Goal: Answer question/provide support: Share knowledge or assist other users

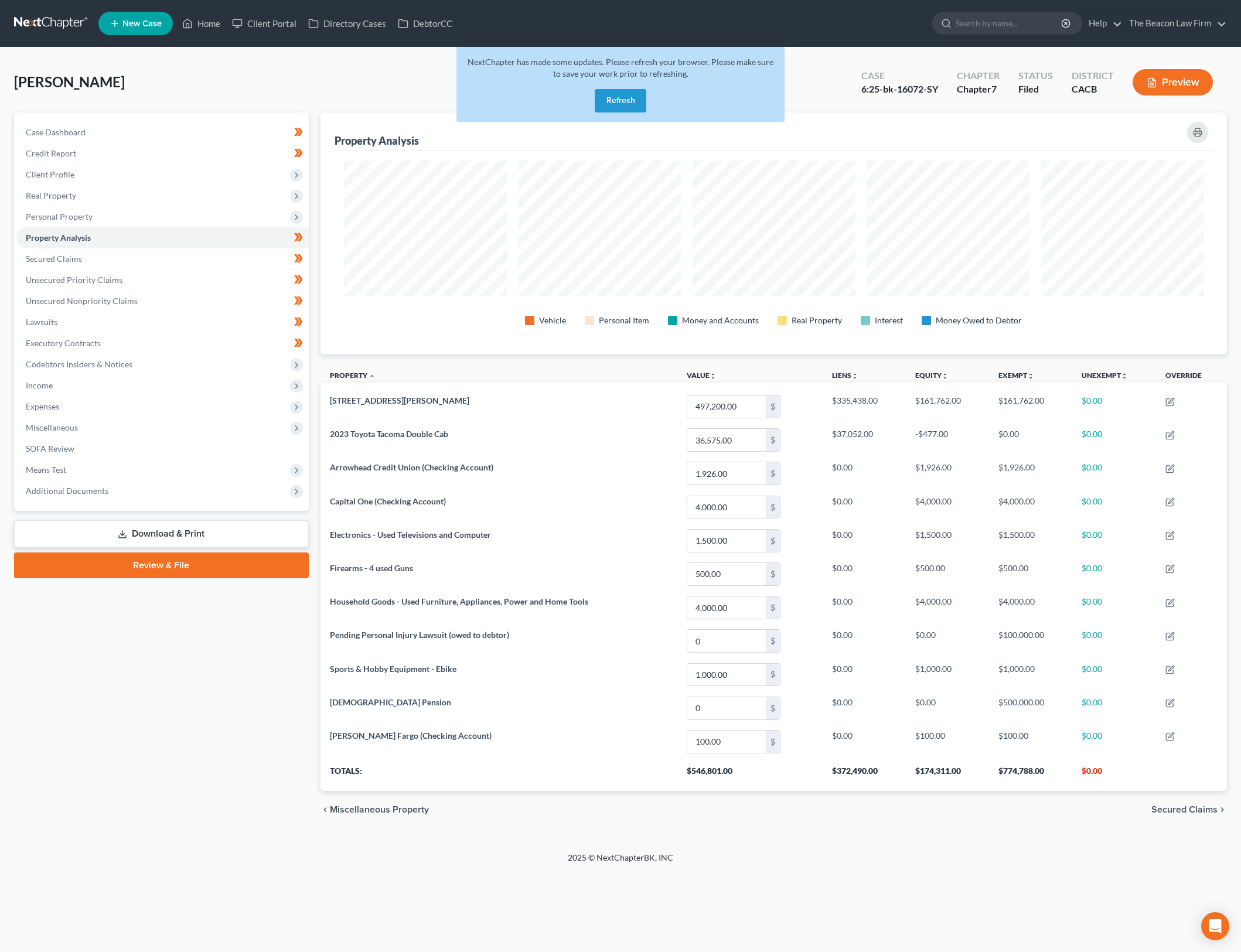
click at [614, 96] on button "Refresh" at bounding box center [620, 100] width 52 height 23
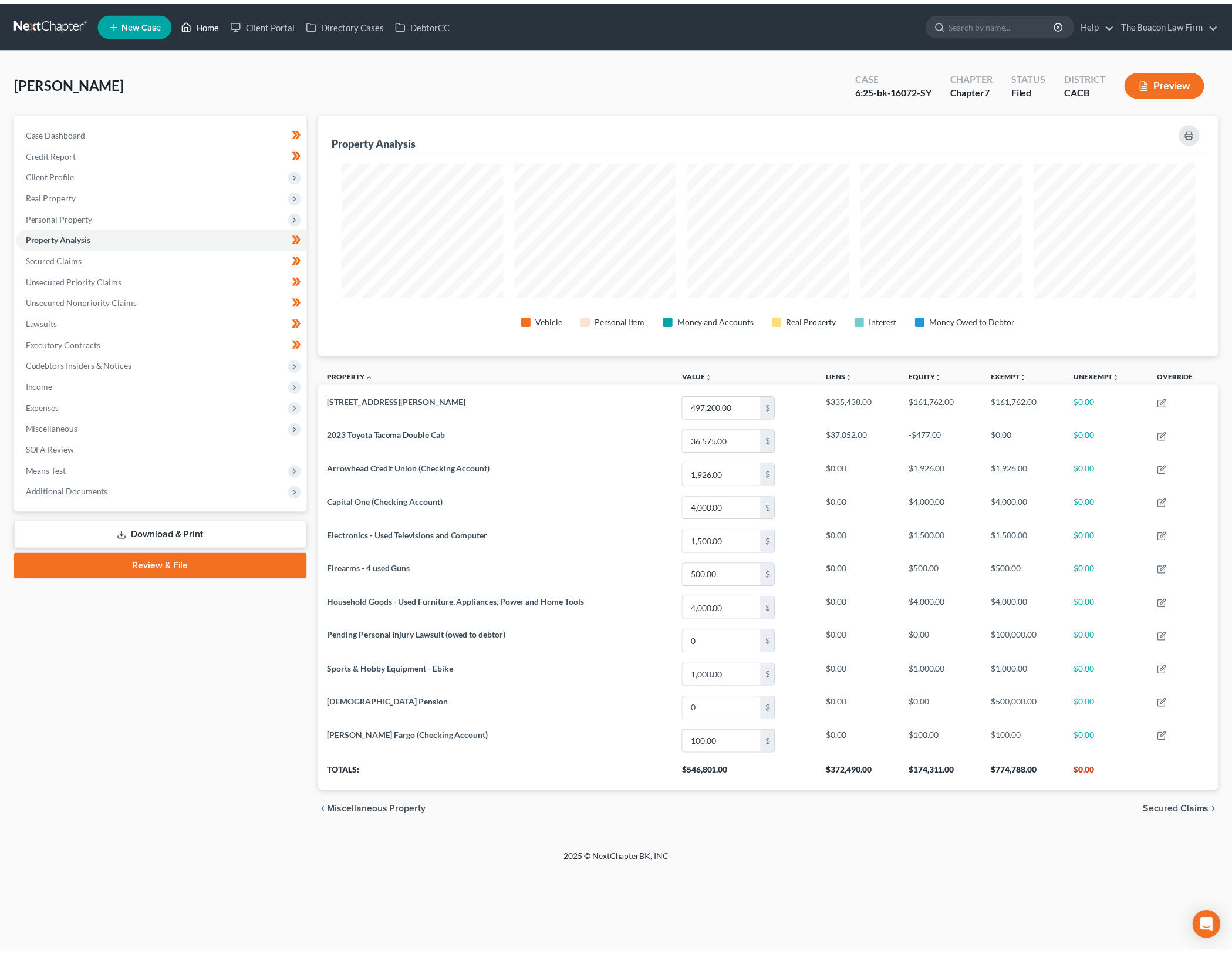
scroll to position [243, 907]
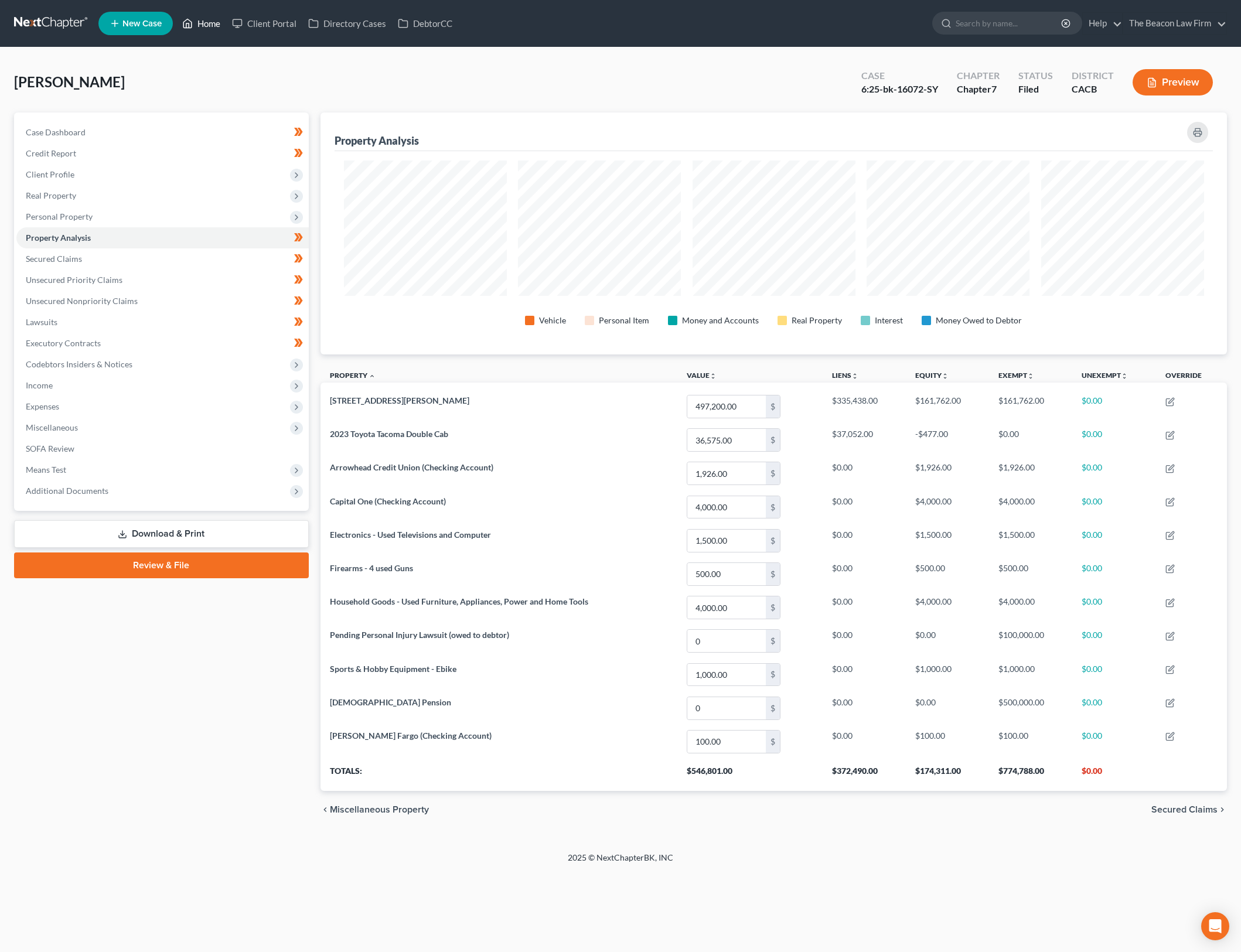
click at [188, 16] on icon at bounding box center [188, 23] width 11 height 14
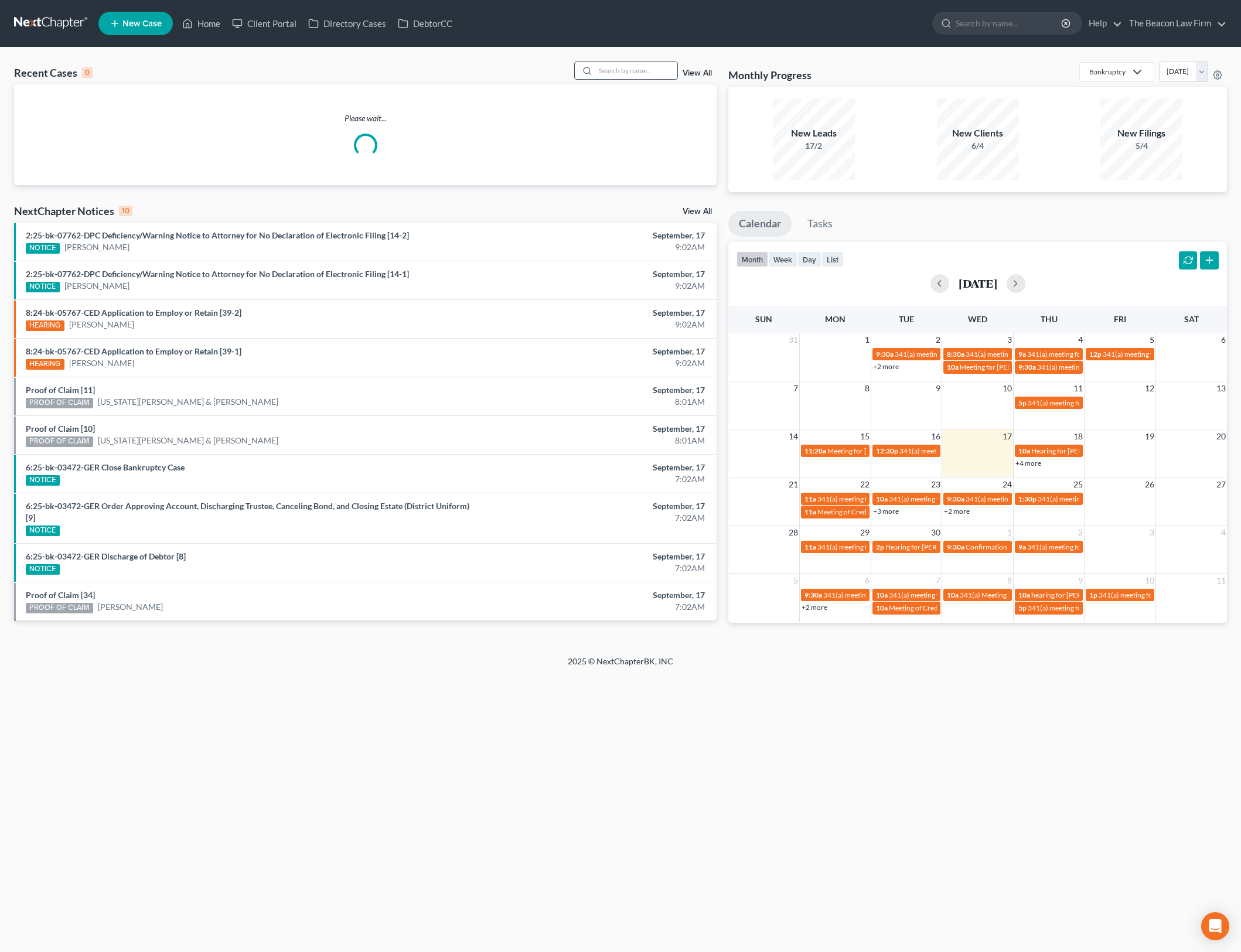
click at [656, 72] on input "search" at bounding box center [636, 70] width 82 height 17
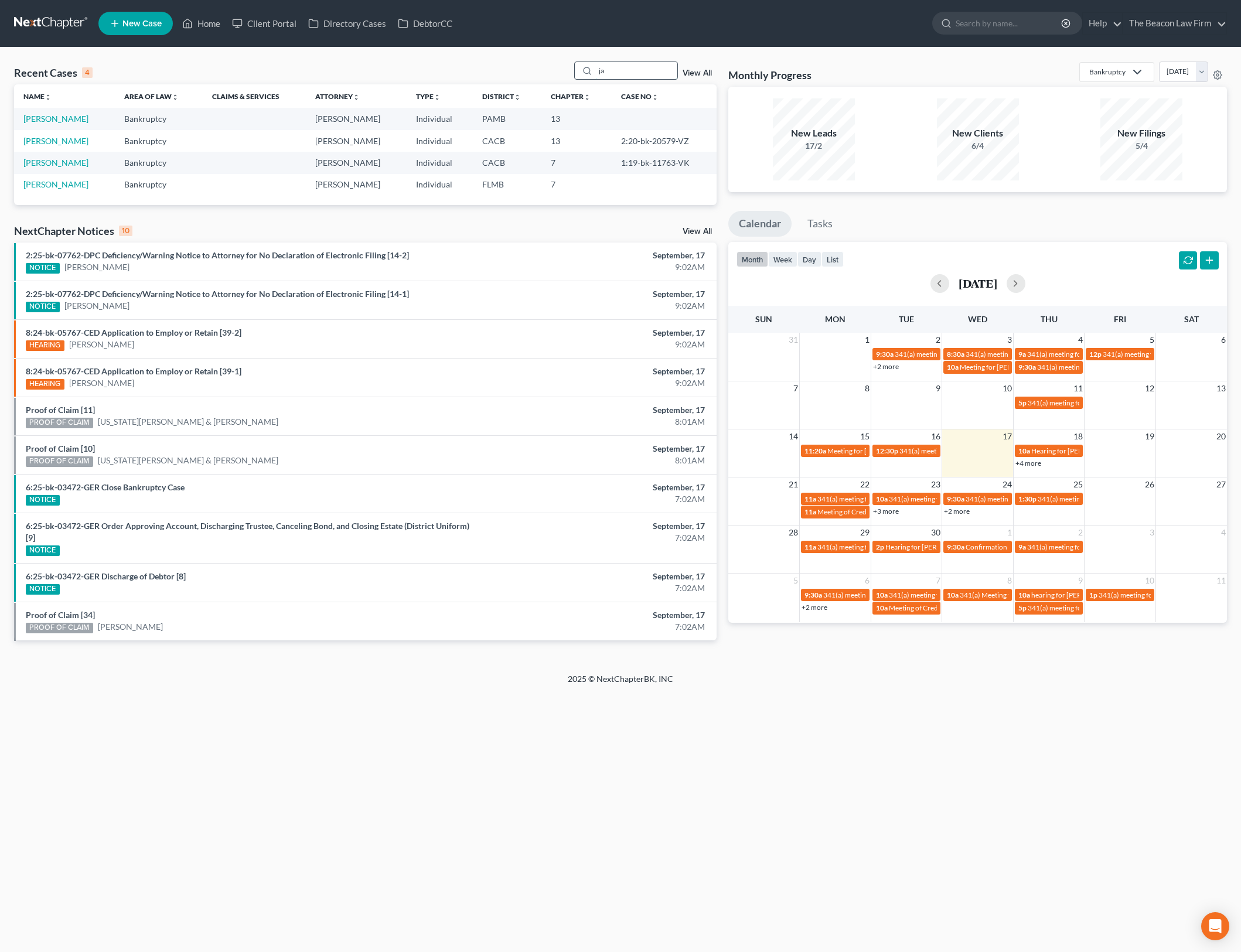
type input "j"
type input "[PERSON_NAME]"
click at [53, 120] on link "[PERSON_NAME]" at bounding box center [56, 118] width 65 height 10
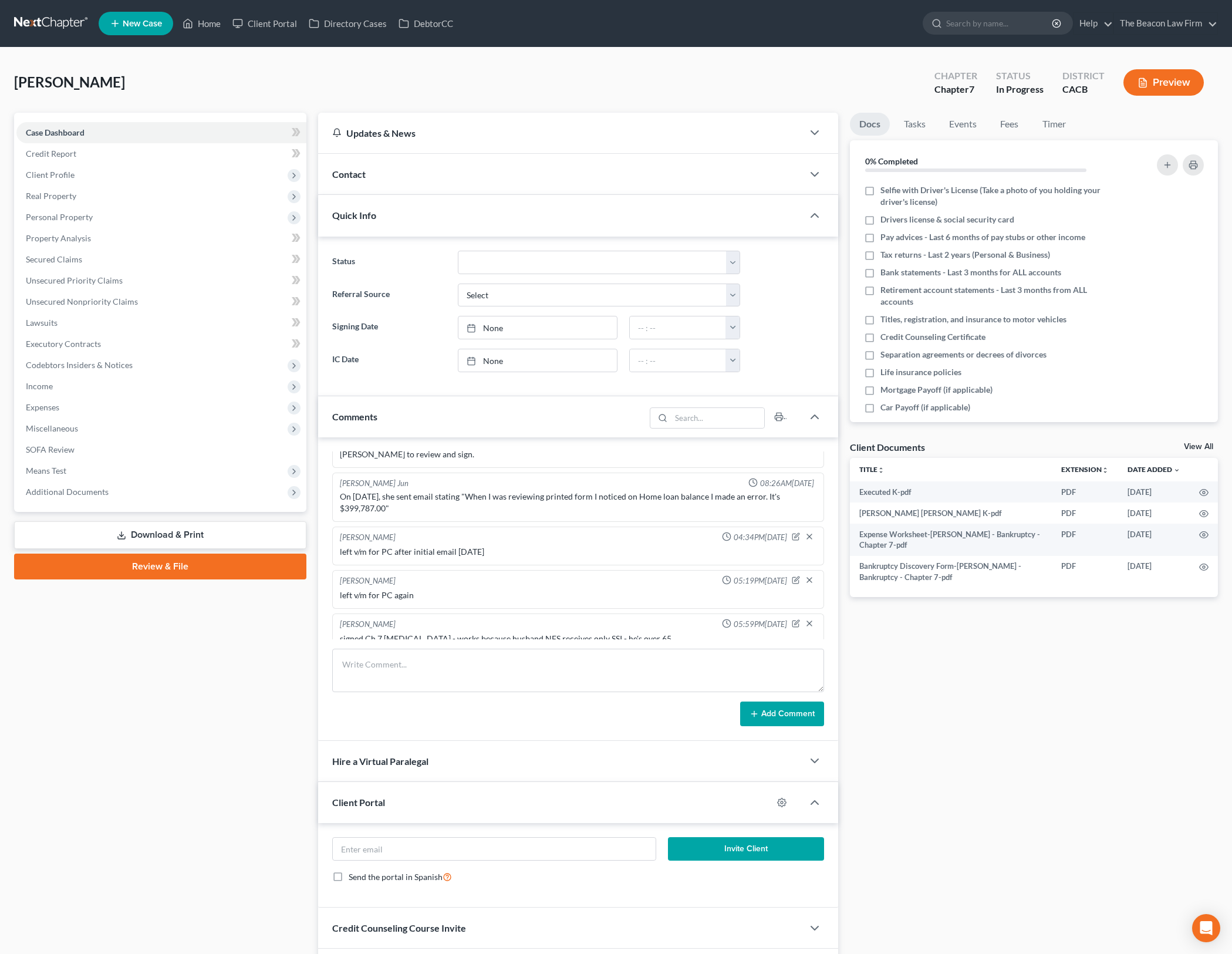
scroll to position [35, 0]
click at [495, 665] on textarea at bounding box center [578, 670] width 492 height 43
type textarea "sent client portal instructions to client"
click at [793, 708] on button "Add Comment" at bounding box center [781, 714] width 84 height 25
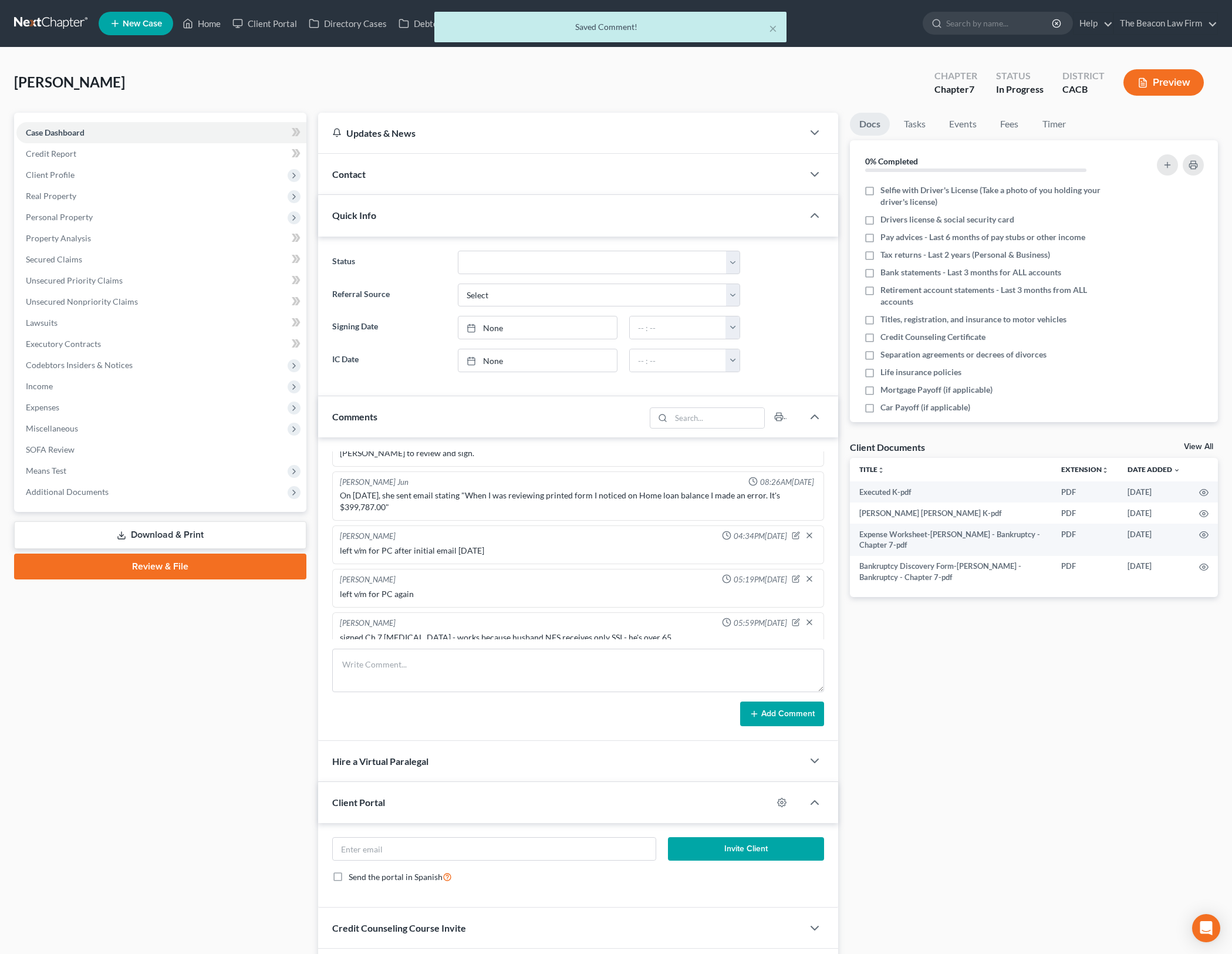
scroll to position [78, 0]
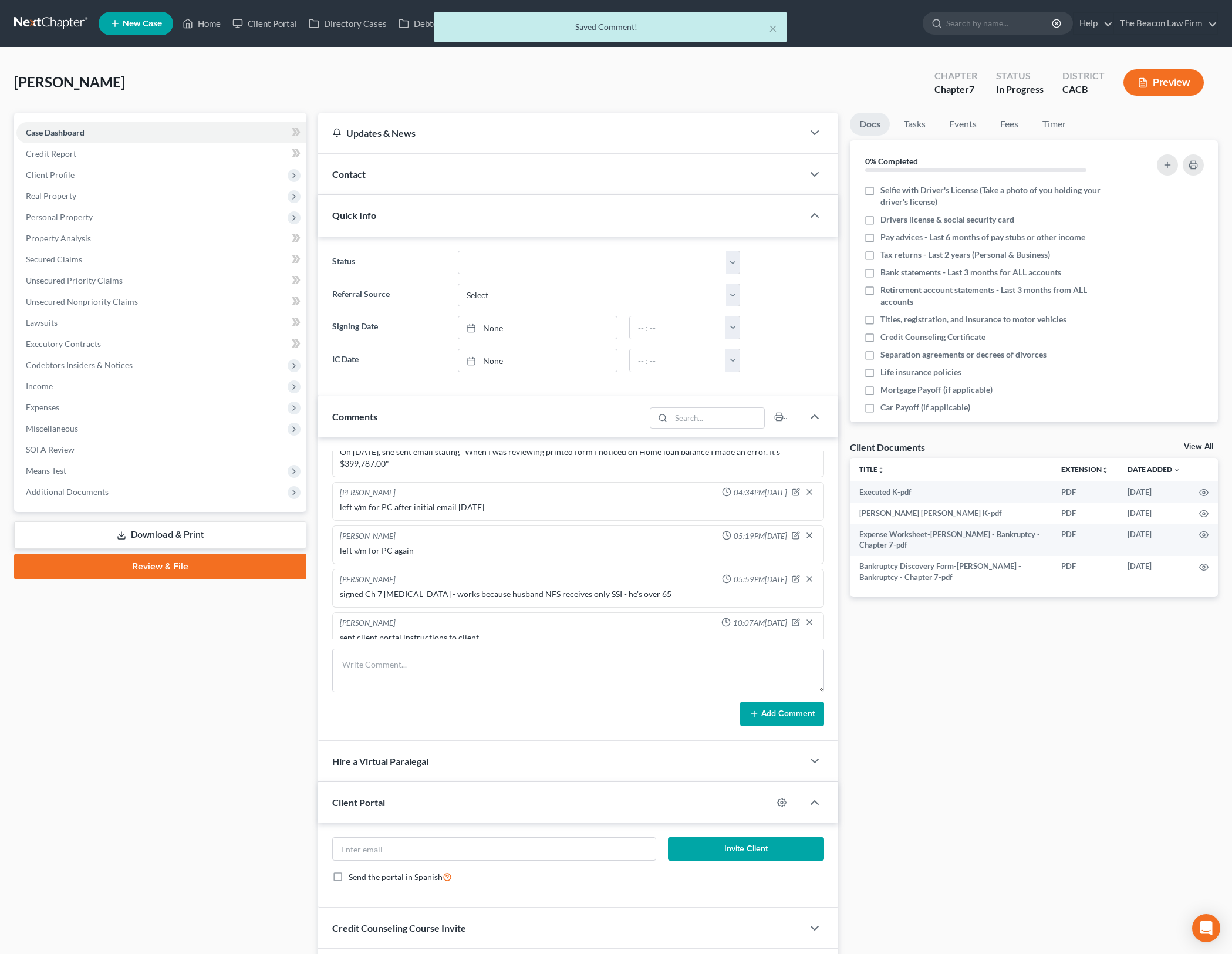
click at [1013, 696] on div "Docs Tasks Events Fees Timer 0% Completed Nothing here yet! Selfie with Driver'…" at bounding box center [1033, 551] width 379 height 877
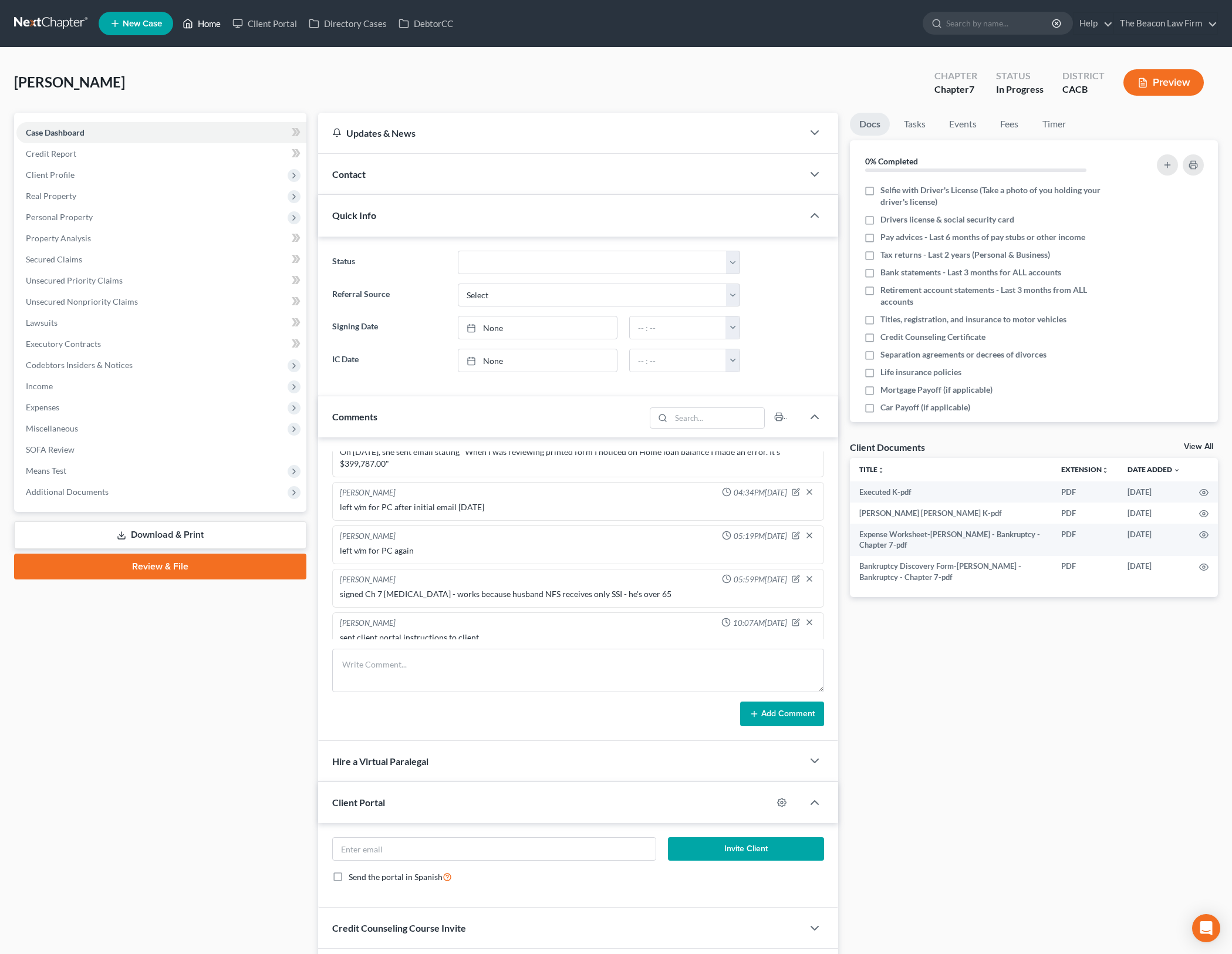
click at [206, 16] on link "Home" at bounding box center [202, 23] width 50 height 21
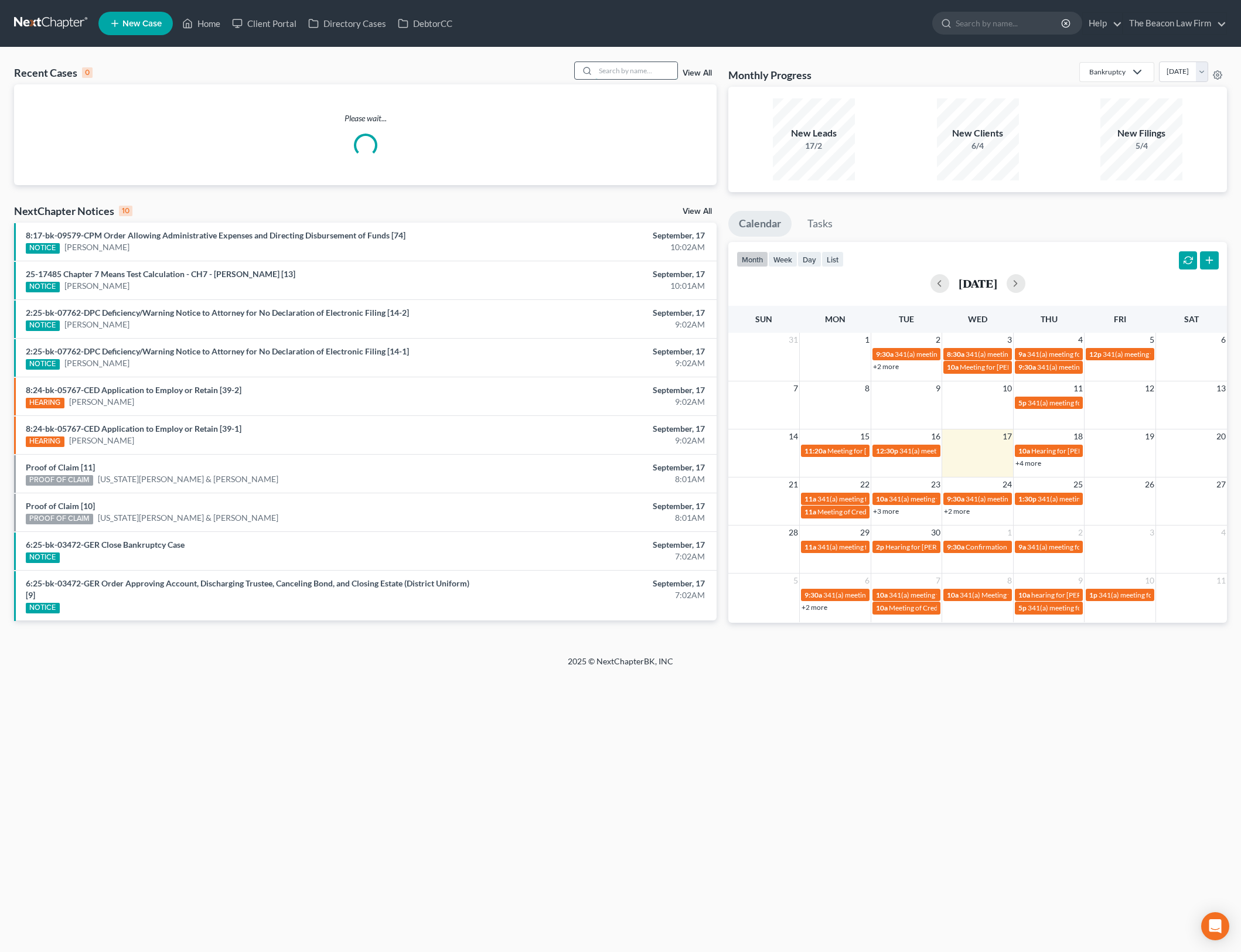
click at [651, 68] on input "search" at bounding box center [636, 70] width 82 height 17
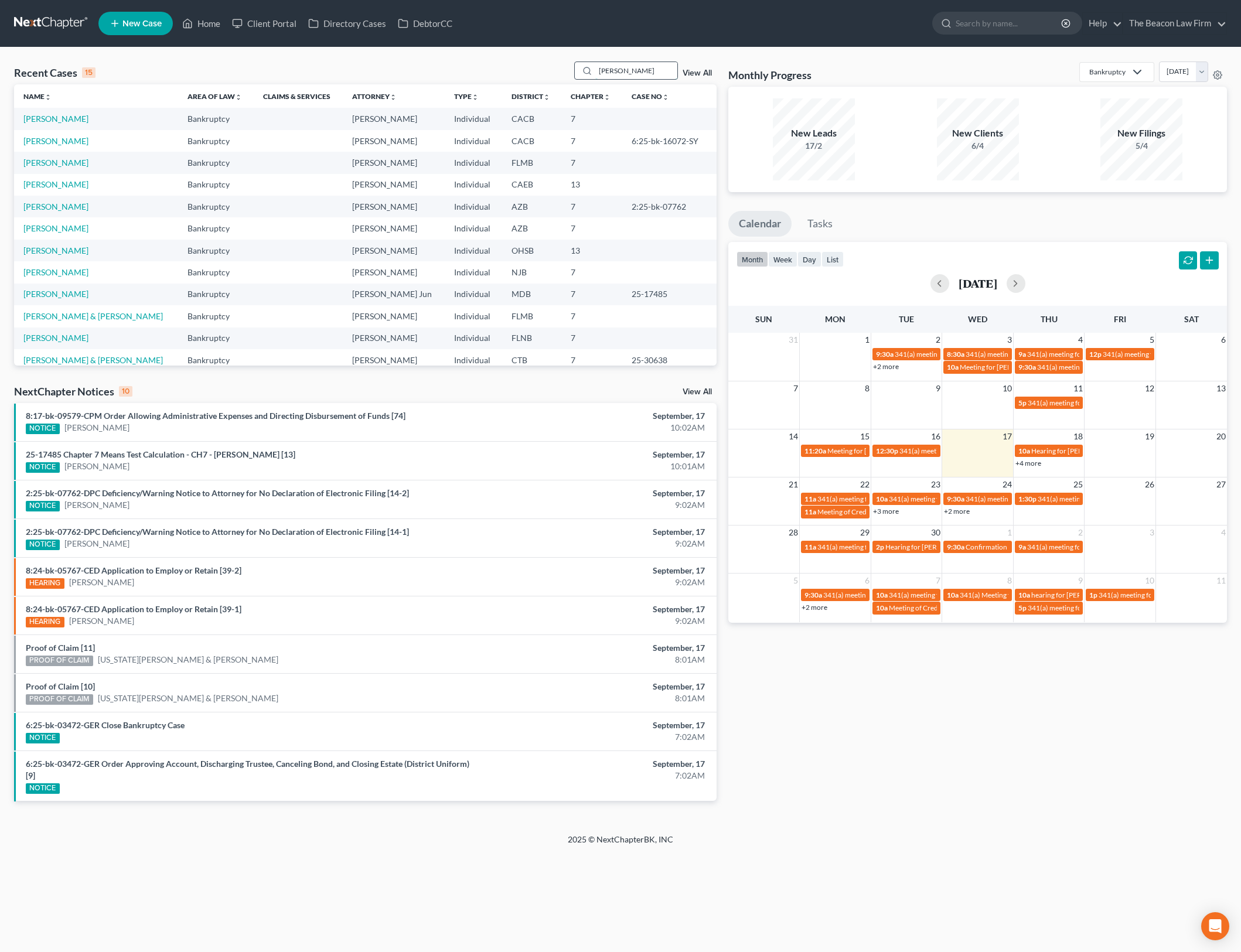
type input "[PERSON_NAME]"
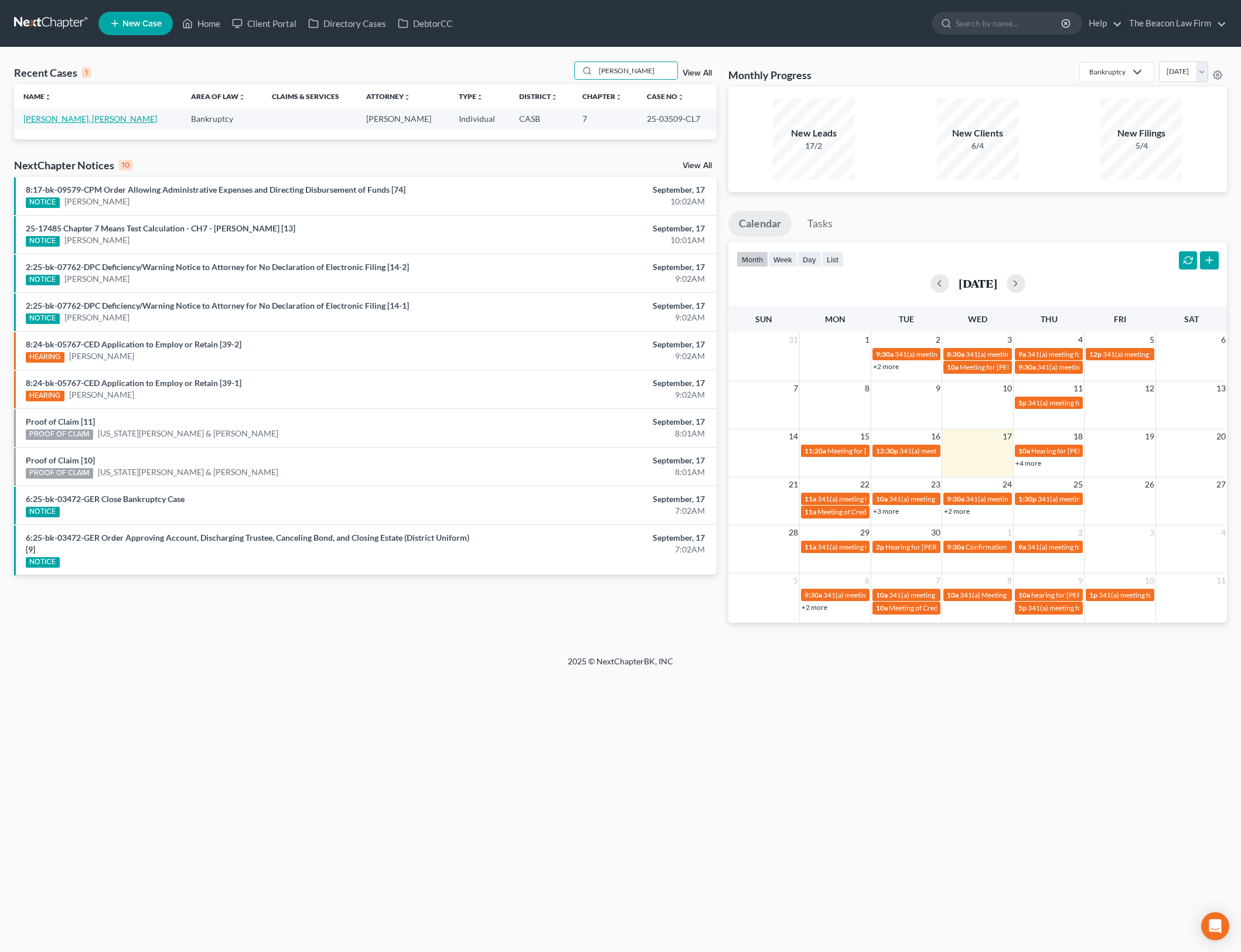
click at [72, 118] on link "[PERSON_NAME], [PERSON_NAME]" at bounding box center [90, 118] width 134 height 10
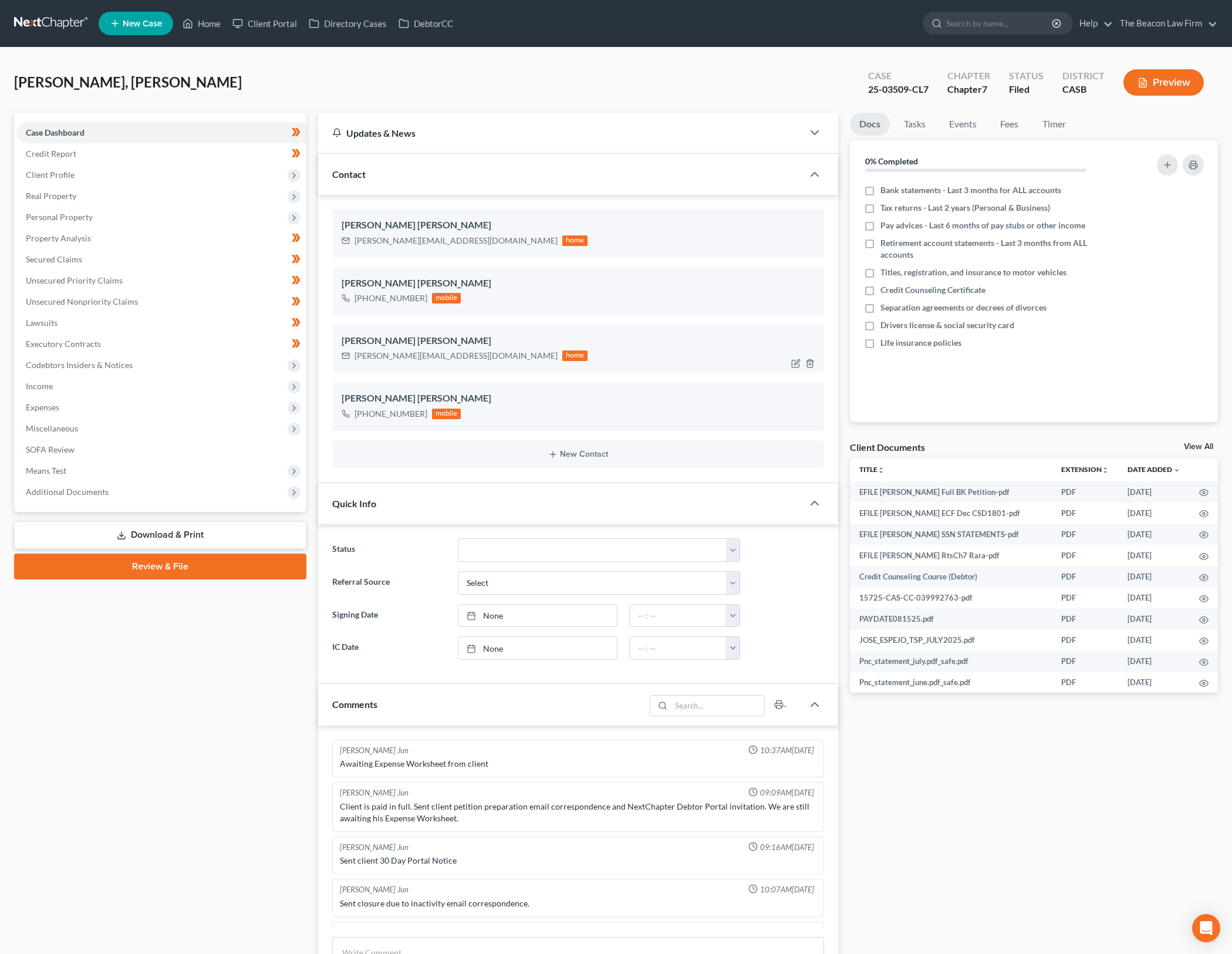
scroll to position [1593, 0]
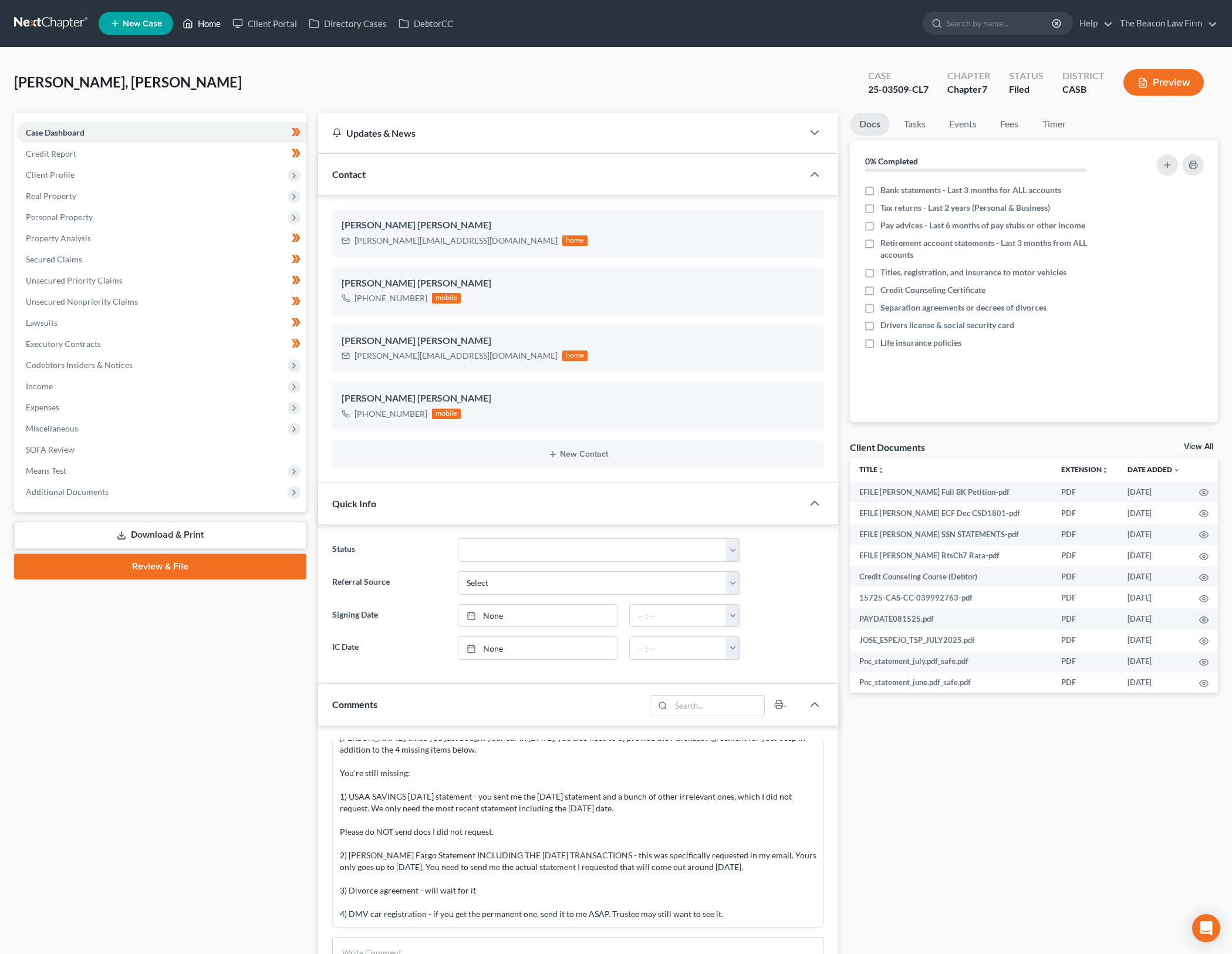
click at [200, 25] on link "Home" at bounding box center [202, 23] width 50 height 21
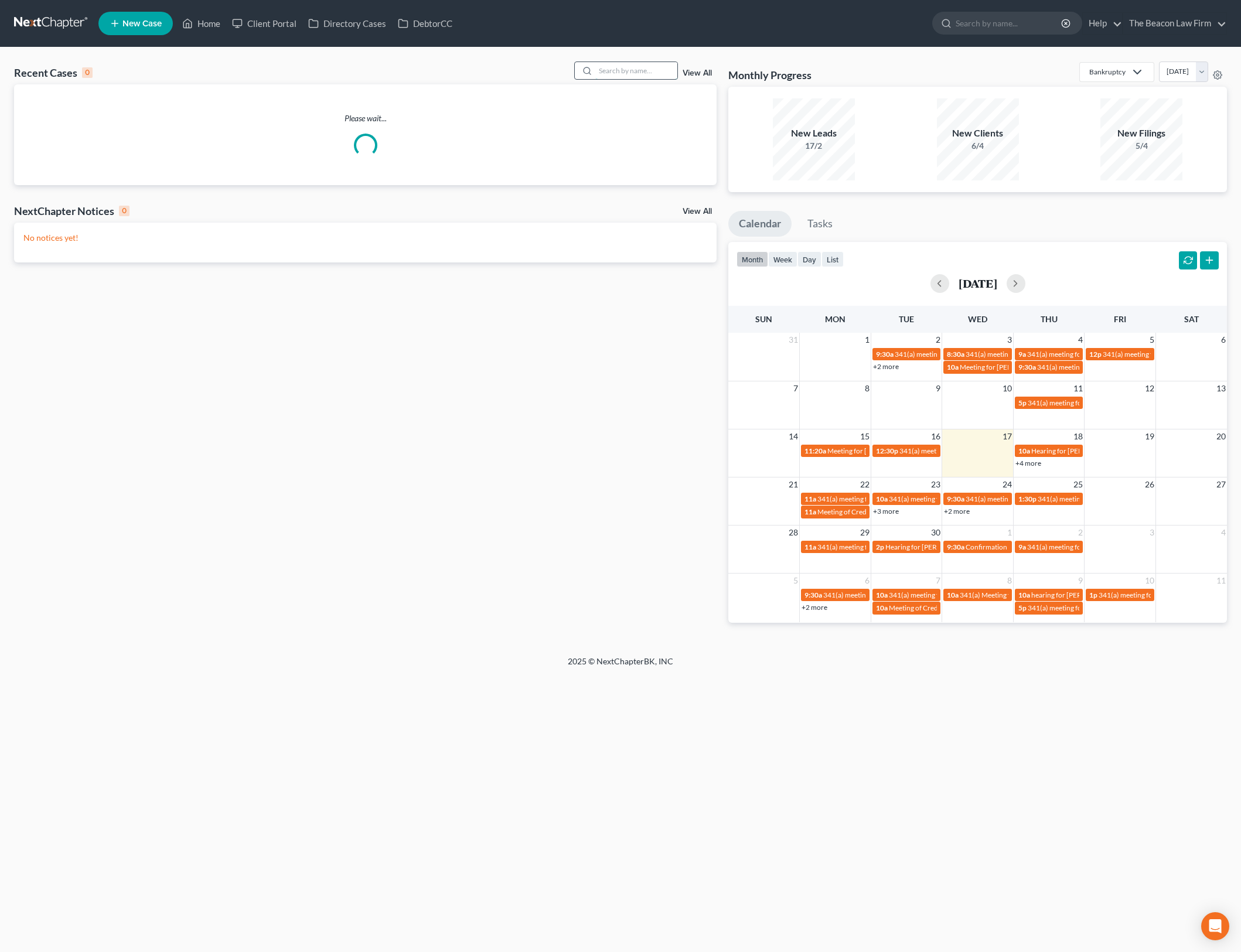
click at [656, 72] on input "search" at bounding box center [636, 70] width 82 height 17
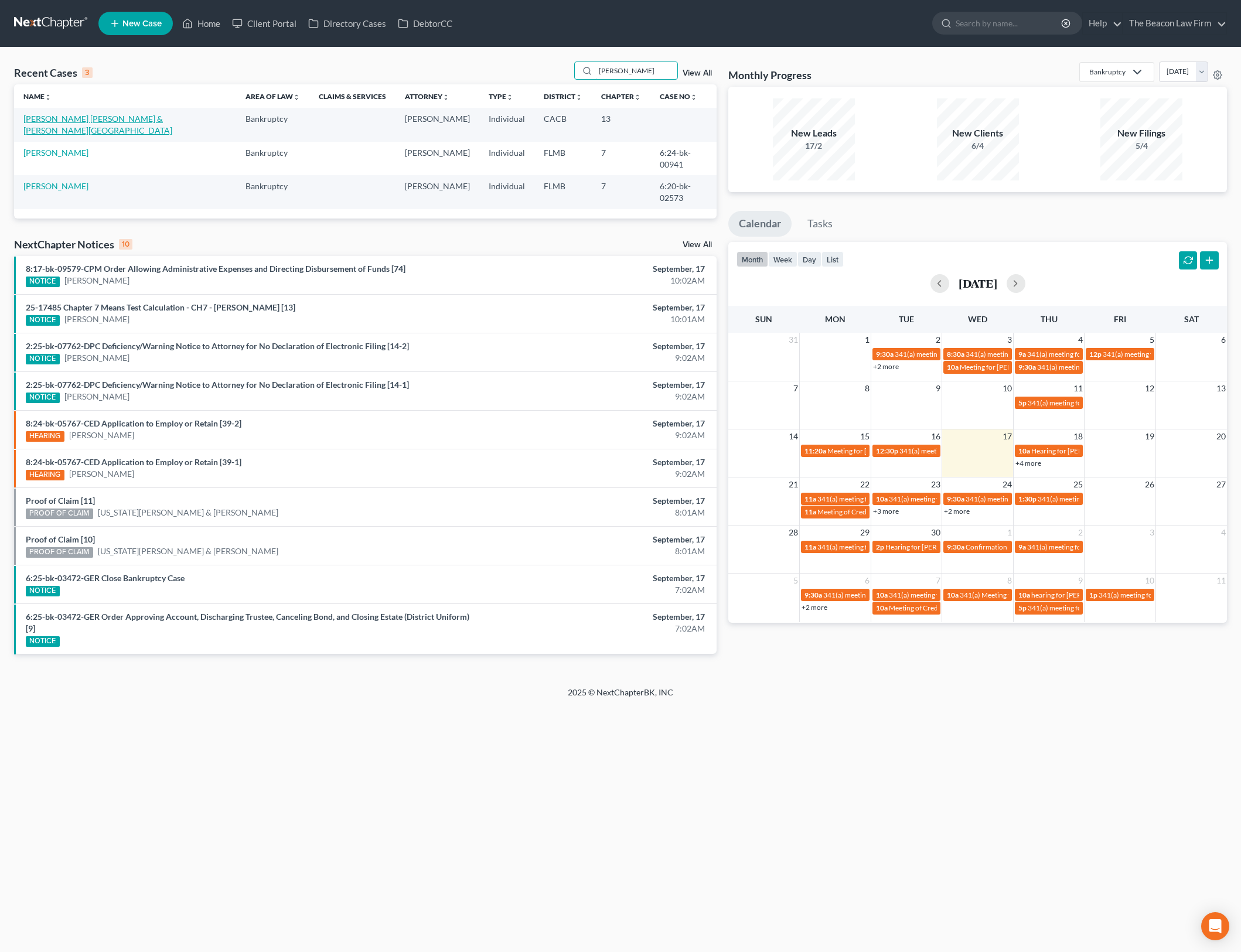
type input "[PERSON_NAME]"
click at [150, 116] on link "[PERSON_NAME] [PERSON_NAME] & [PERSON_NAME][GEOGRAPHIC_DATA]" at bounding box center [97, 124] width 149 height 22
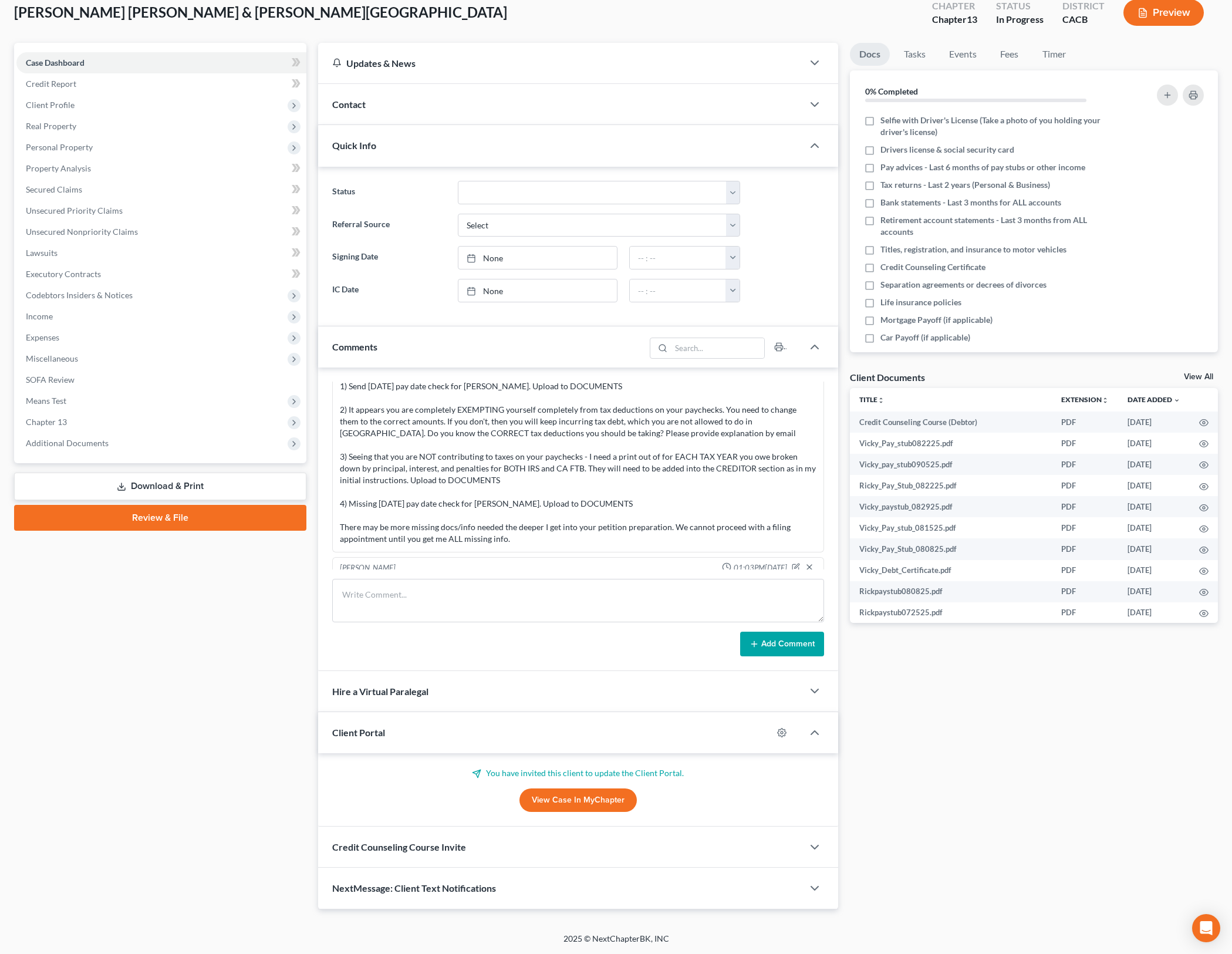
scroll to position [1598, 0]
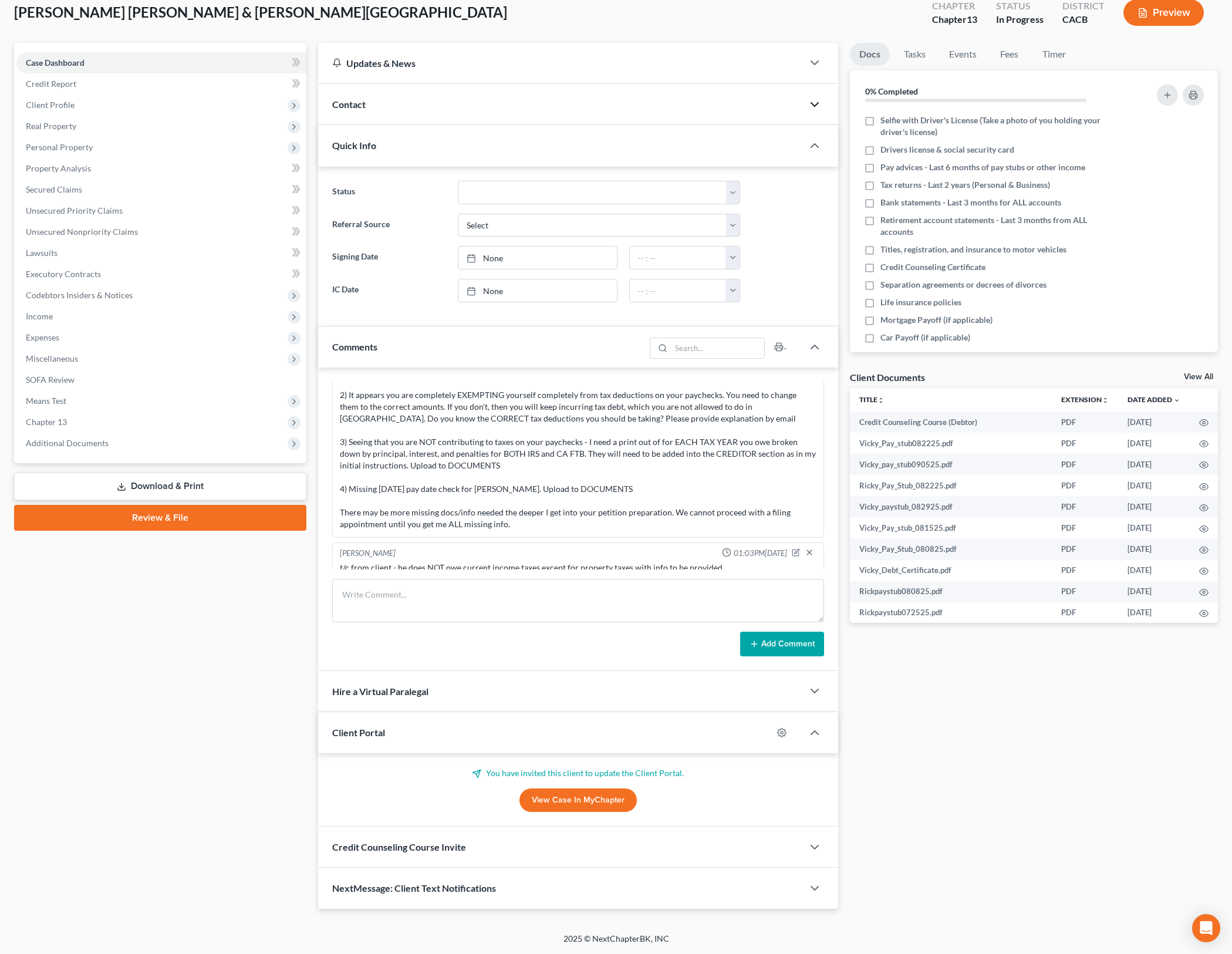
click at [815, 104] on icon "button" at bounding box center [815, 104] width 14 height 14
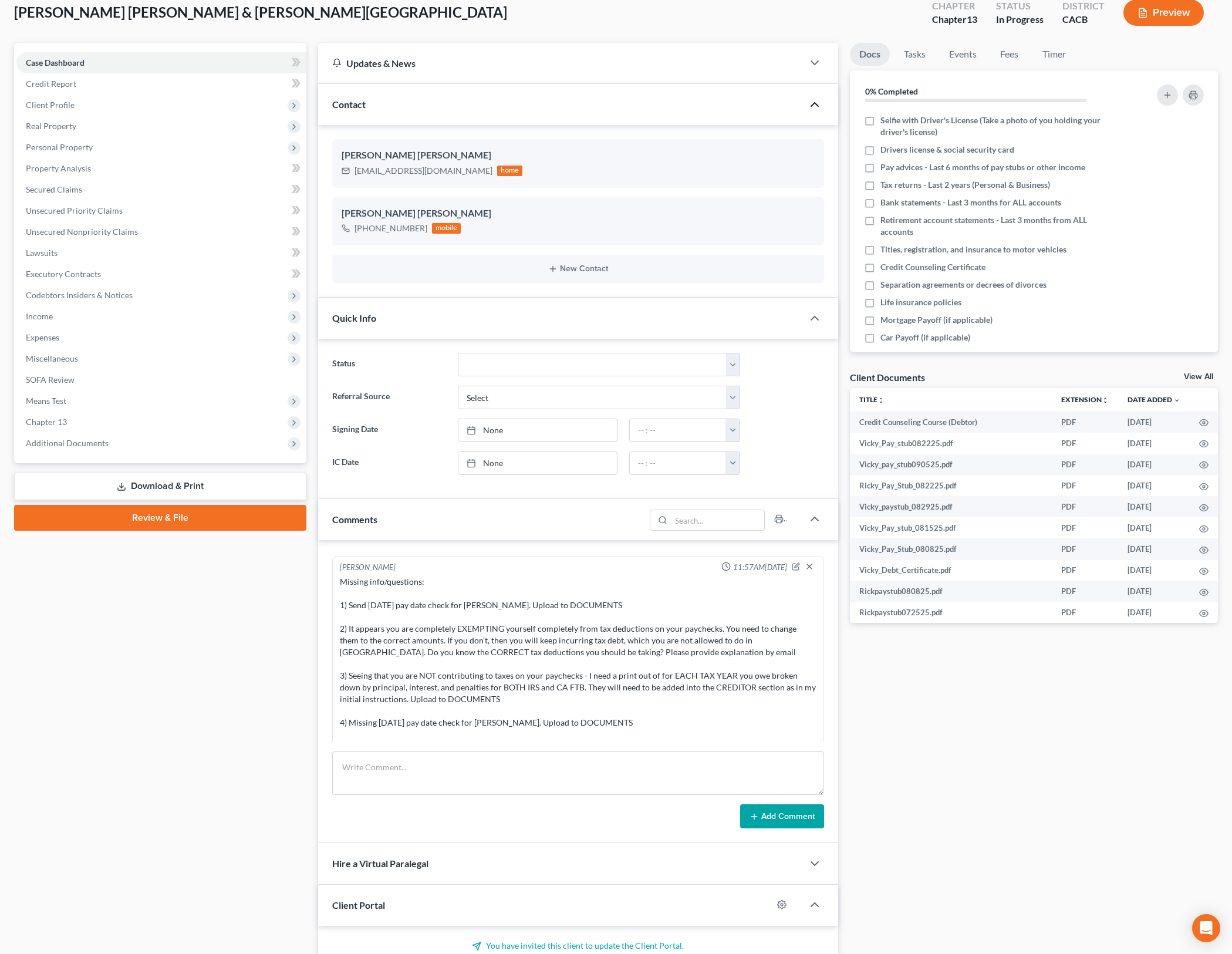
scroll to position [1525, 0]
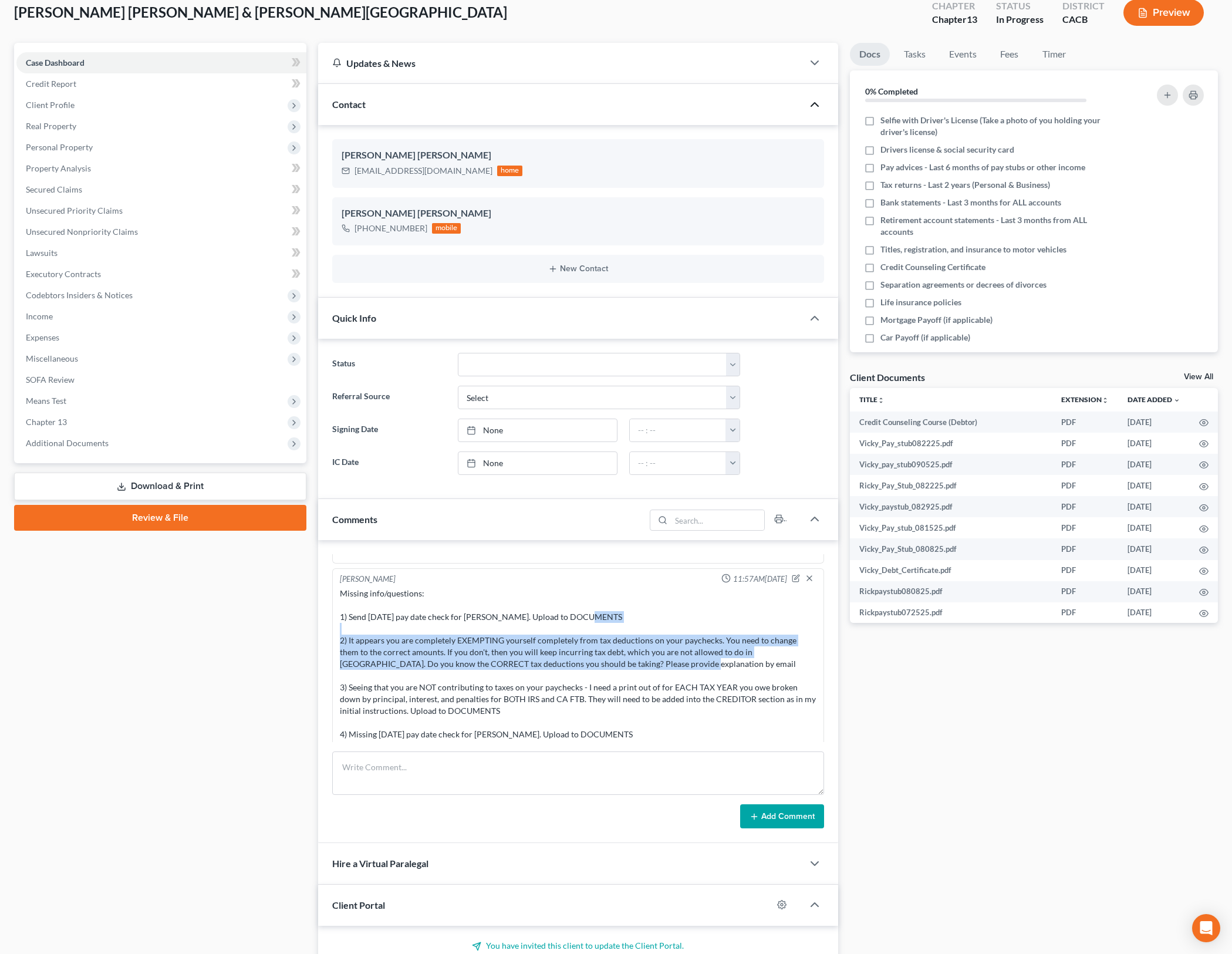
drag, startPoint x: 441, startPoint y: 615, endPoint x: 599, endPoint y: 671, distance: 167.6
click at [599, 671] on div "Missing info/questions: 1) Send [DATE] pay date check for [PERSON_NAME]. Upload…" at bounding box center [578, 681] width 476 height 188
click at [600, 671] on div "Missing info/questions: 1) Send [DATE] pay date check for [PERSON_NAME]. Upload…" at bounding box center [578, 681] width 476 height 188
drag, startPoint x: 405, startPoint y: 604, endPoint x: 566, endPoint y: 657, distance: 169.5
click at [563, 656] on div "Missing info/questions: 1) Send [DATE] pay date check for [PERSON_NAME]. Upload…" at bounding box center [578, 681] width 476 height 188
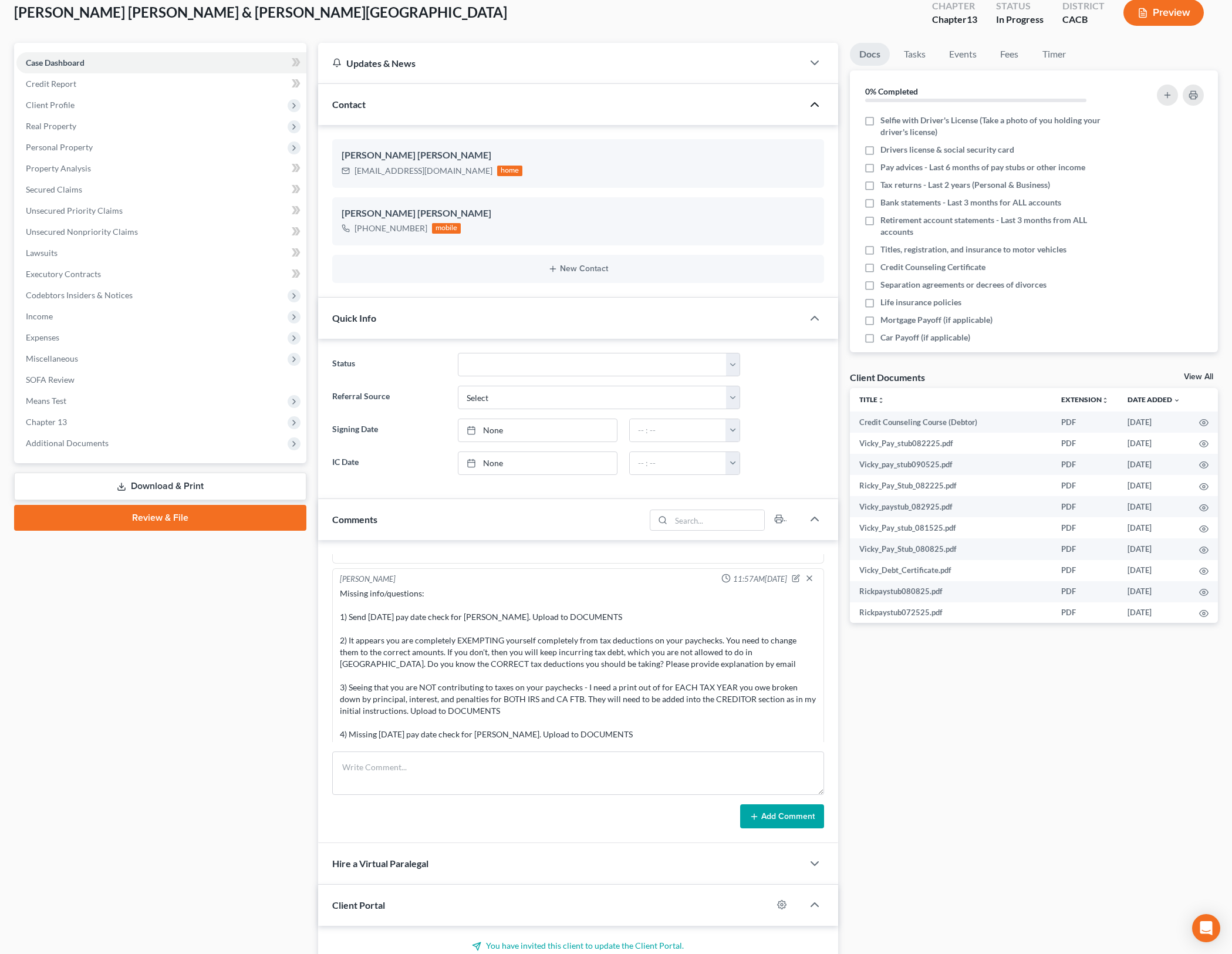
click at [566, 657] on div "Missing info/questions: 1) Send [DATE] pay date check for [PERSON_NAME]. Upload…" at bounding box center [578, 681] width 476 height 188
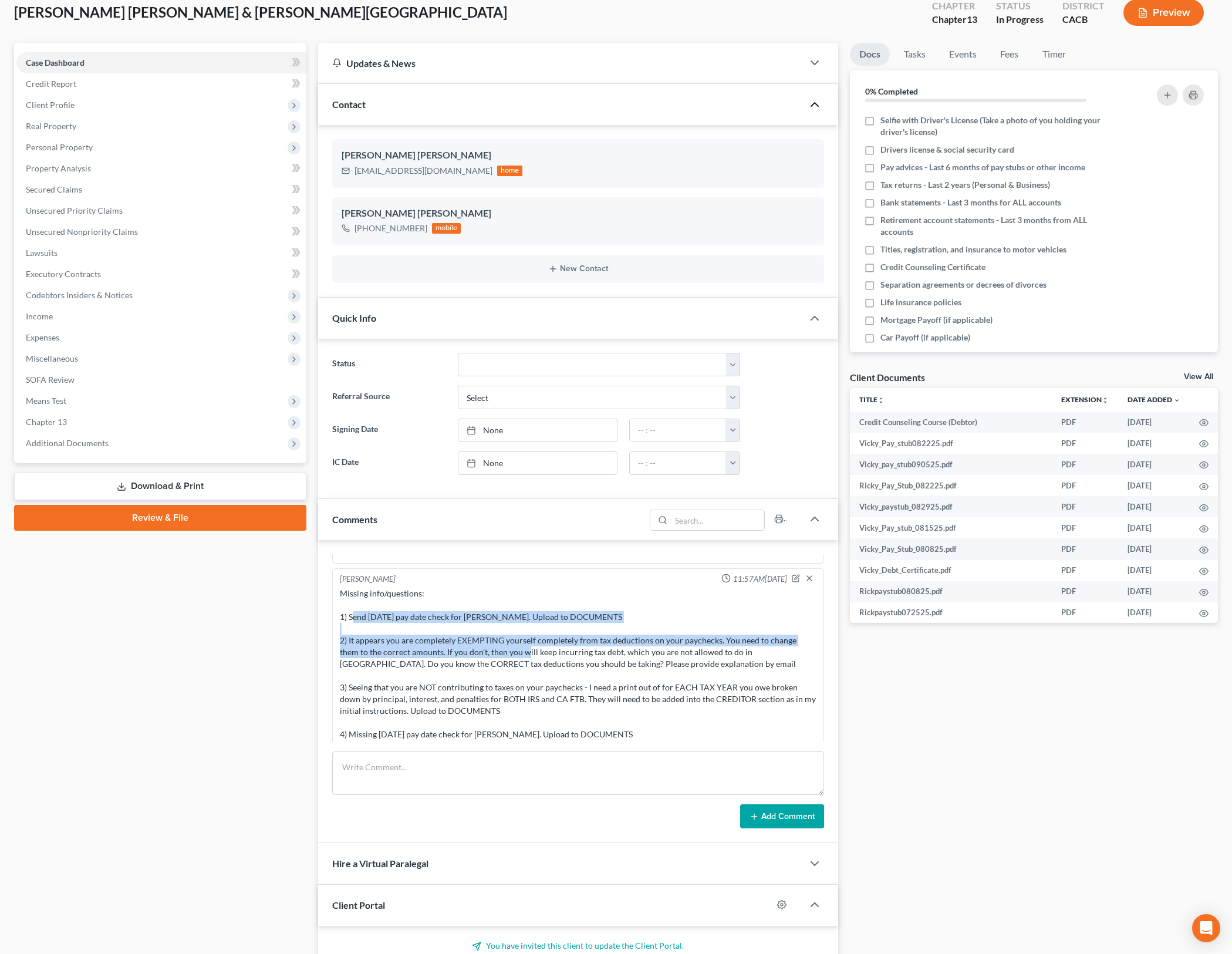
drag, startPoint x: 351, startPoint y: 601, endPoint x: 545, endPoint y: 645, distance: 198.9
click at [545, 645] on div "Missing info/questions: 1) Send [DATE] pay date check for [PERSON_NAME]. Upload…" at bounding box center [578, 681] width 476 height 188
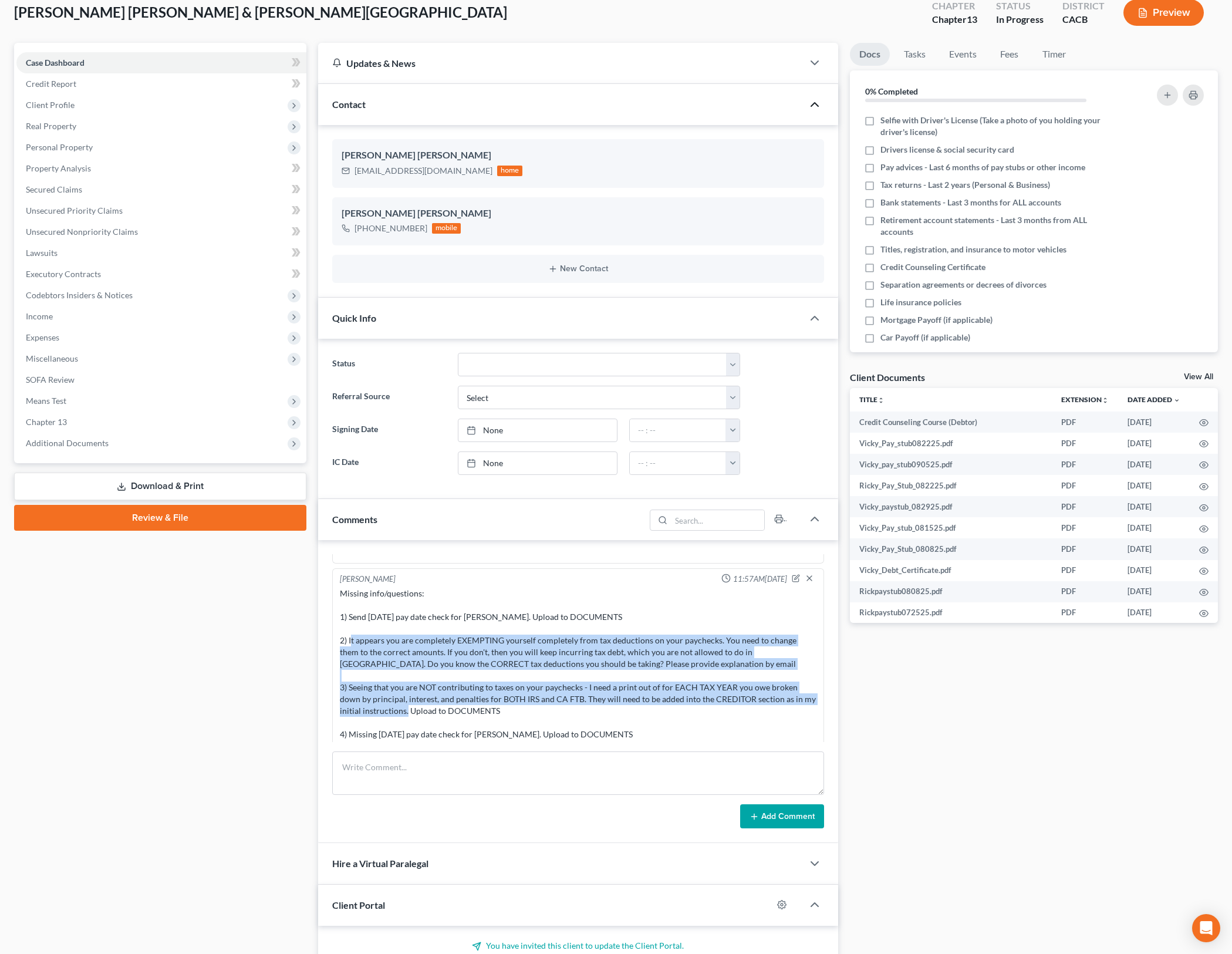
drag, startPoint x: 374, startPoint y: 625, endPoint x: 601, endPoint y: 706, distance: 241.0
click at [601, 706] on div "Missing info/questions: 1) Send [DATE] pay date check for [PERSON_NAME]. Upload…" at bounding box center [578, 681] width 476 height 188
drag, startPoint x: 398, startPoint y: 619, endPoint x: 588, endPoint y: 686, distance: 201.5
click at [588, 686] on div "Missing info/questions: 1) Send [DATE] pay date check for [PERSON_NAME]. Upload…" at bounding box center [578, 681] width 476 height 188
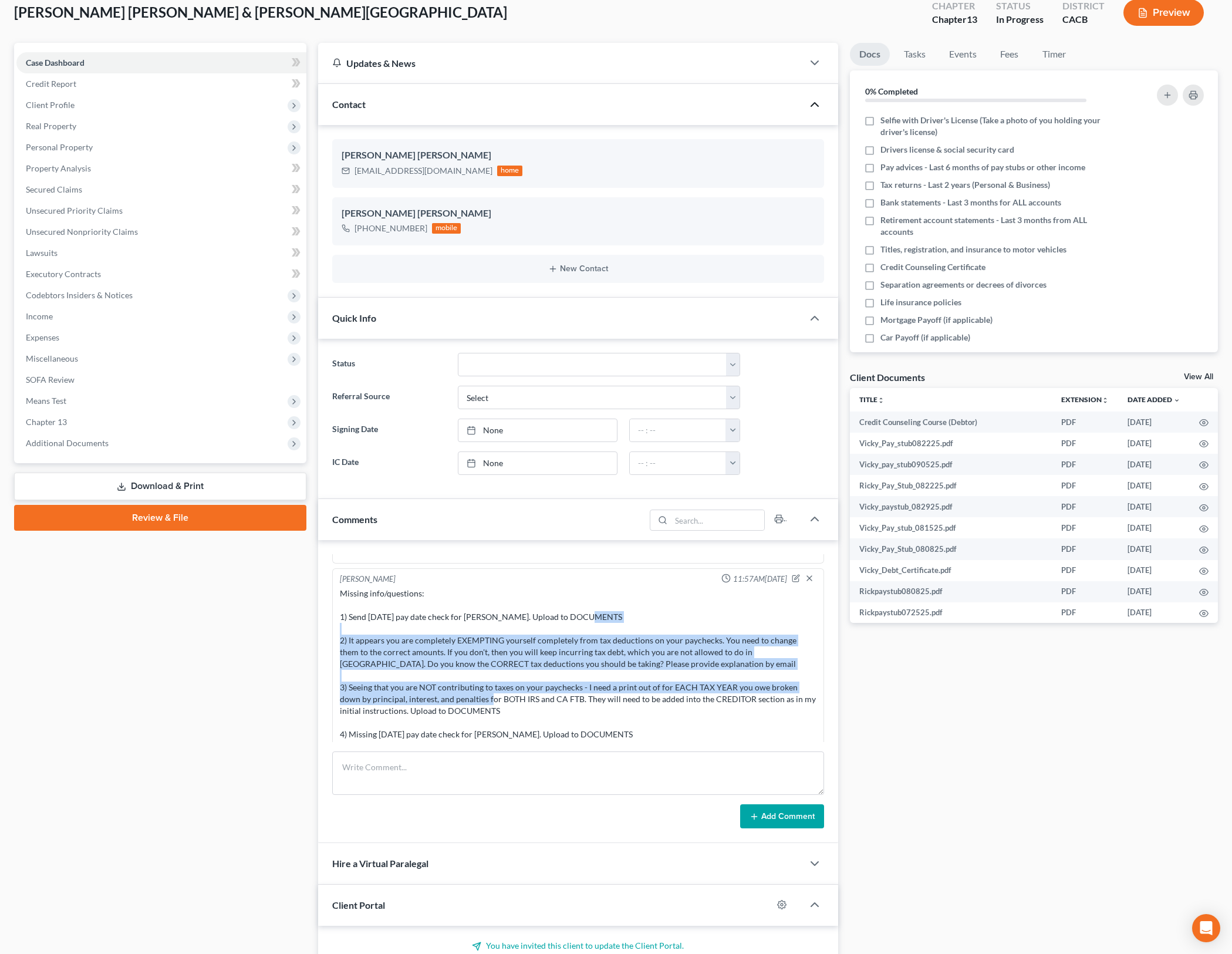
click at [588, 686] on div "Missing info/questions: 1) Send [DATE] pay date check for [PERSON_NAME]. Upload…" at bounding box center [578, 681] width 476 height 188
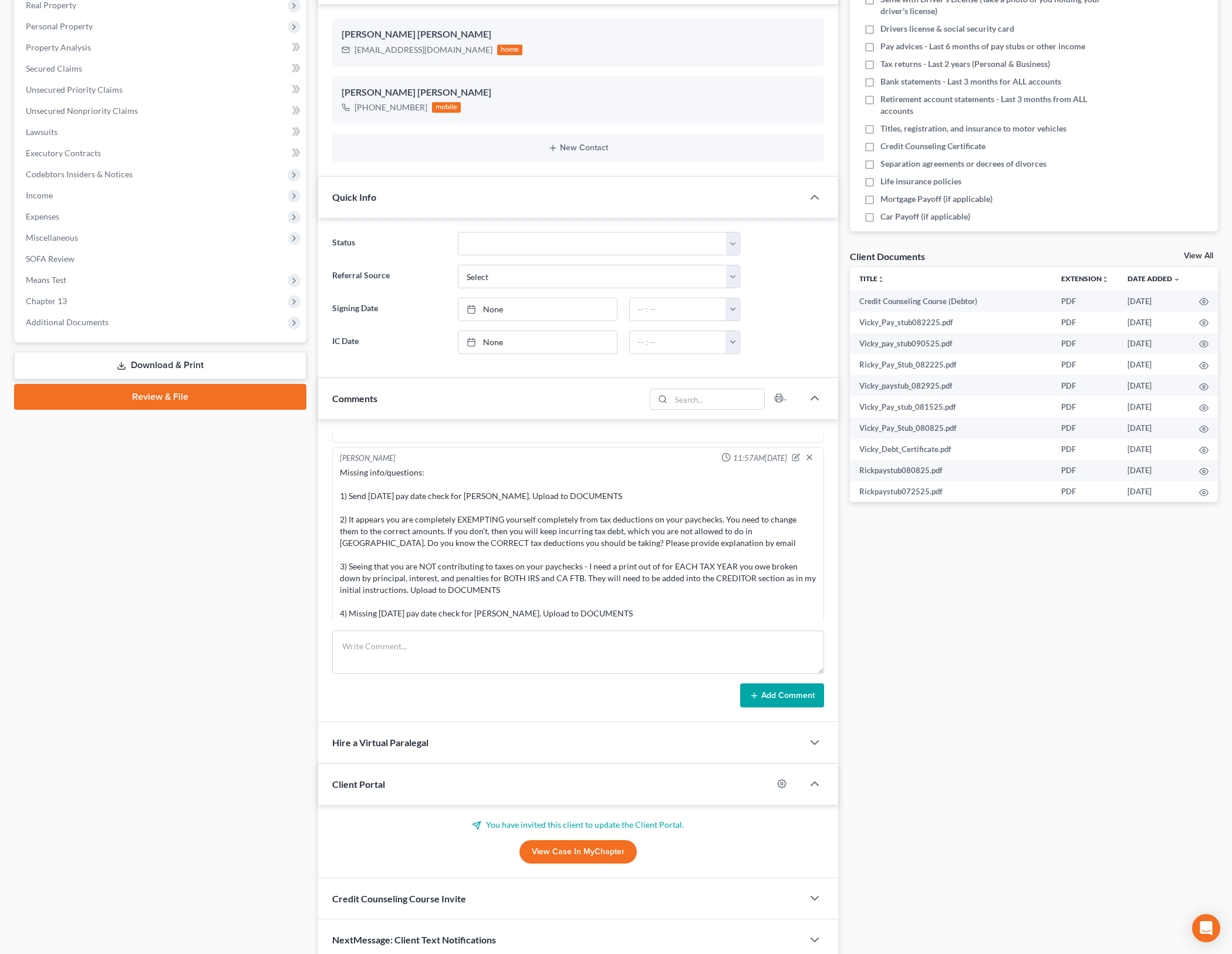
scroll to position [242, 0]
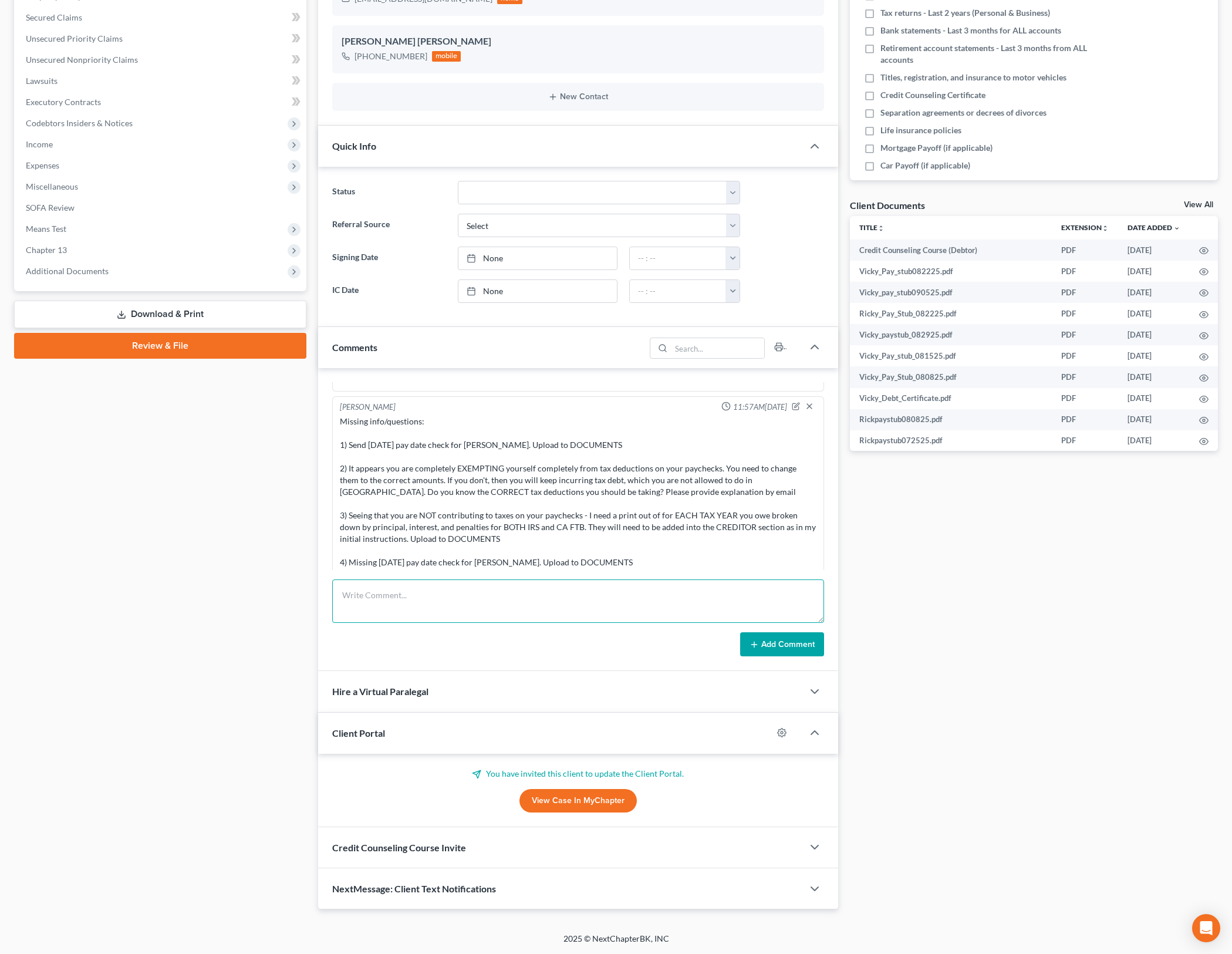
click at [700, 584] on textarea at bounding box center [578, 601] width 492 height 43
type textarea "t/c to client - let him know if not filed by [DATE] he's going to need to provi…"
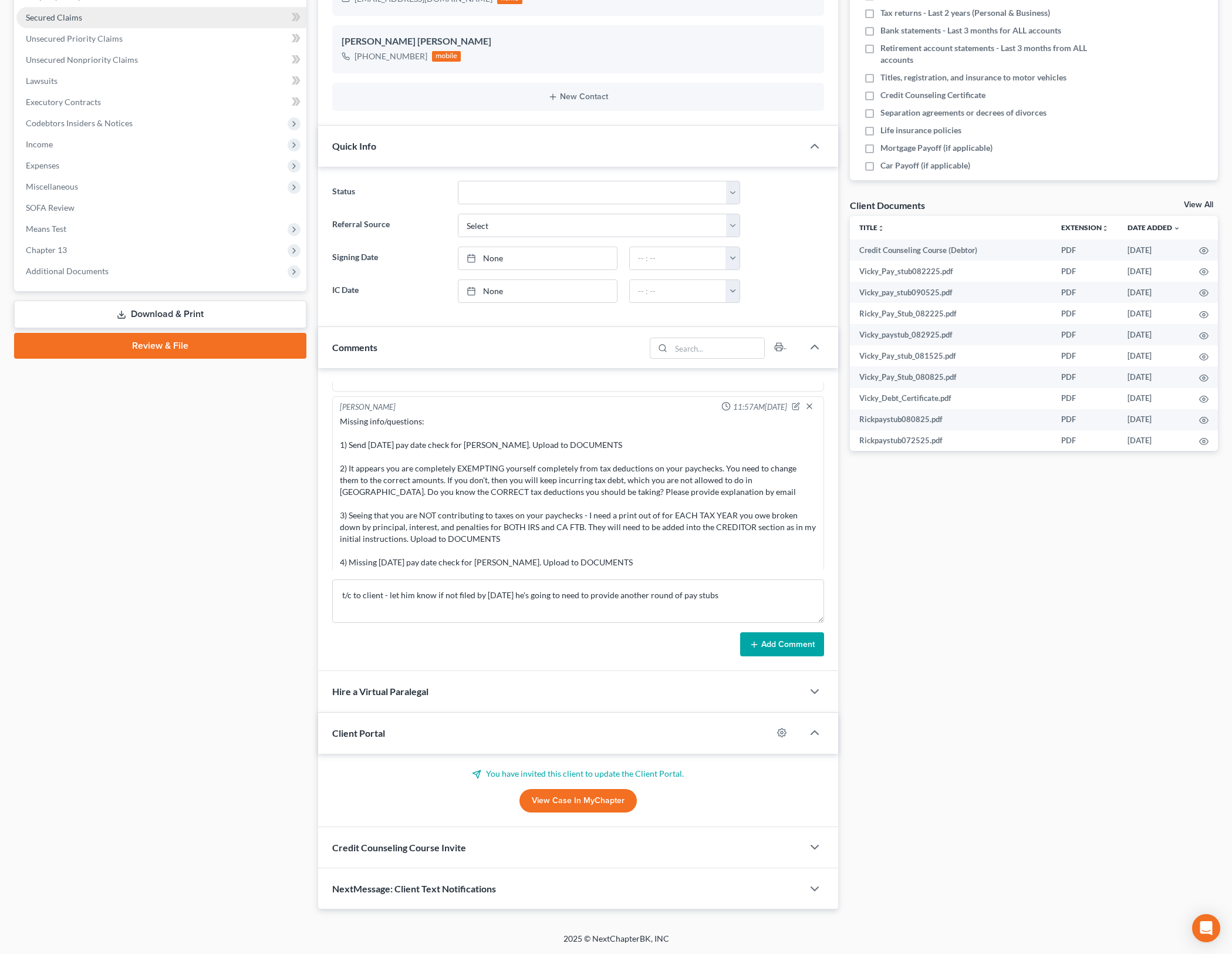
click at [789, 642] on button "Add Comment" at bounding box center [781, 645] width 84 height 25
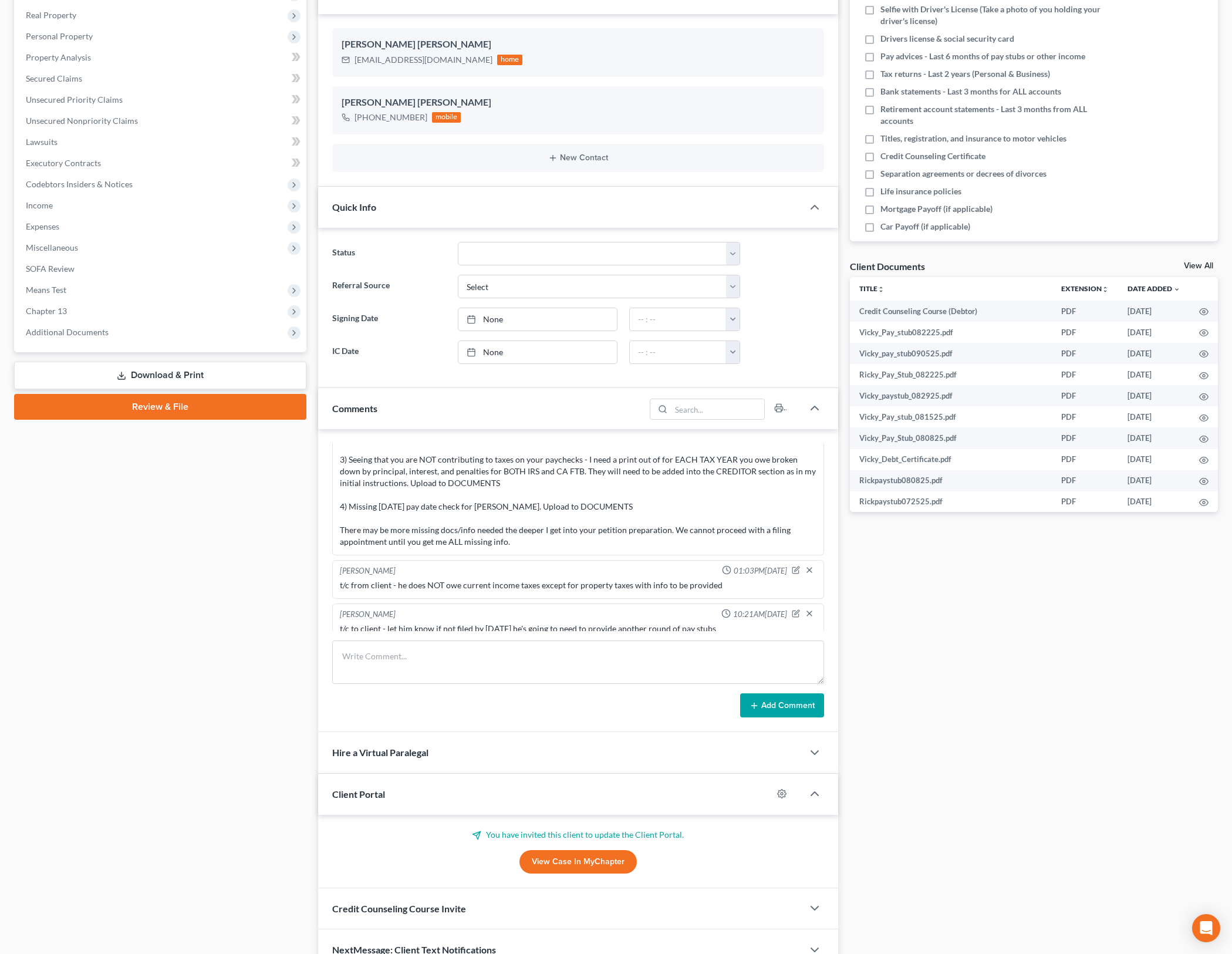
scroll to position [0, 0]
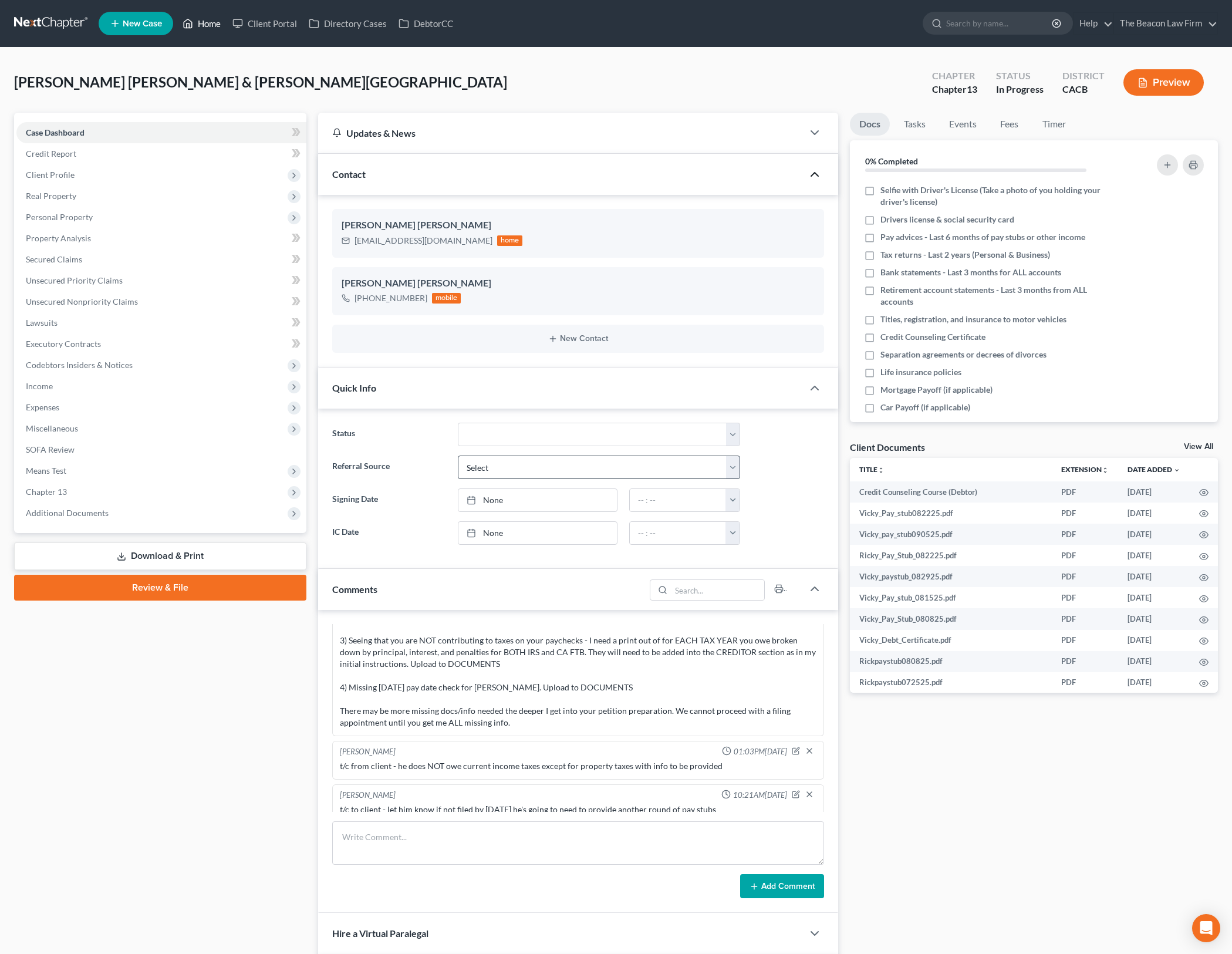
drag, startPoint x: 201, startPoint y: 26, endPoint x: 632, endPoint y: 456, distance: 608.8
click at [201, 26] on link "Home" at bounding box center [202, 23] width 50 height 21
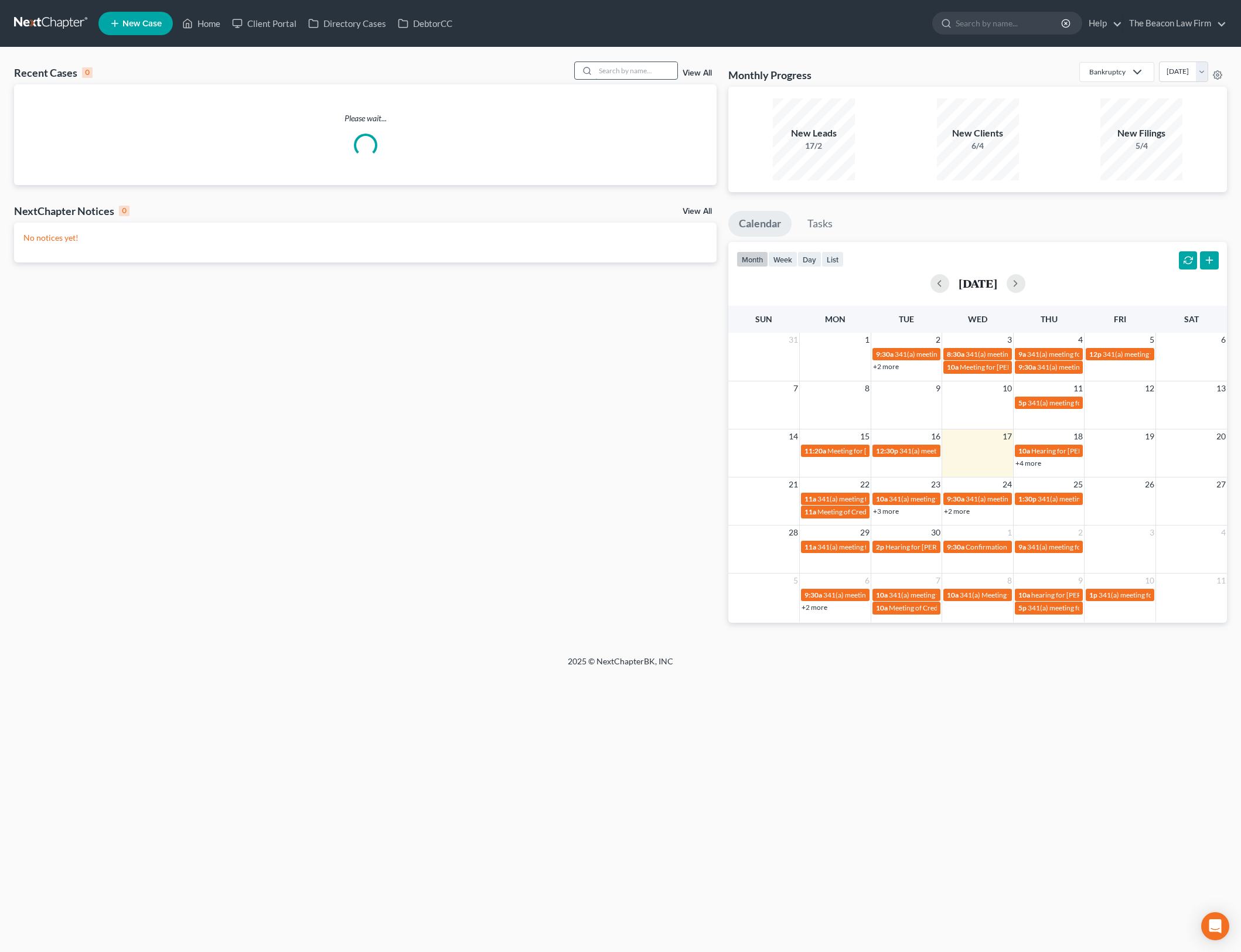
click at [644, 63] on input "search" at bounding box center [636, 70] width 82 height 17
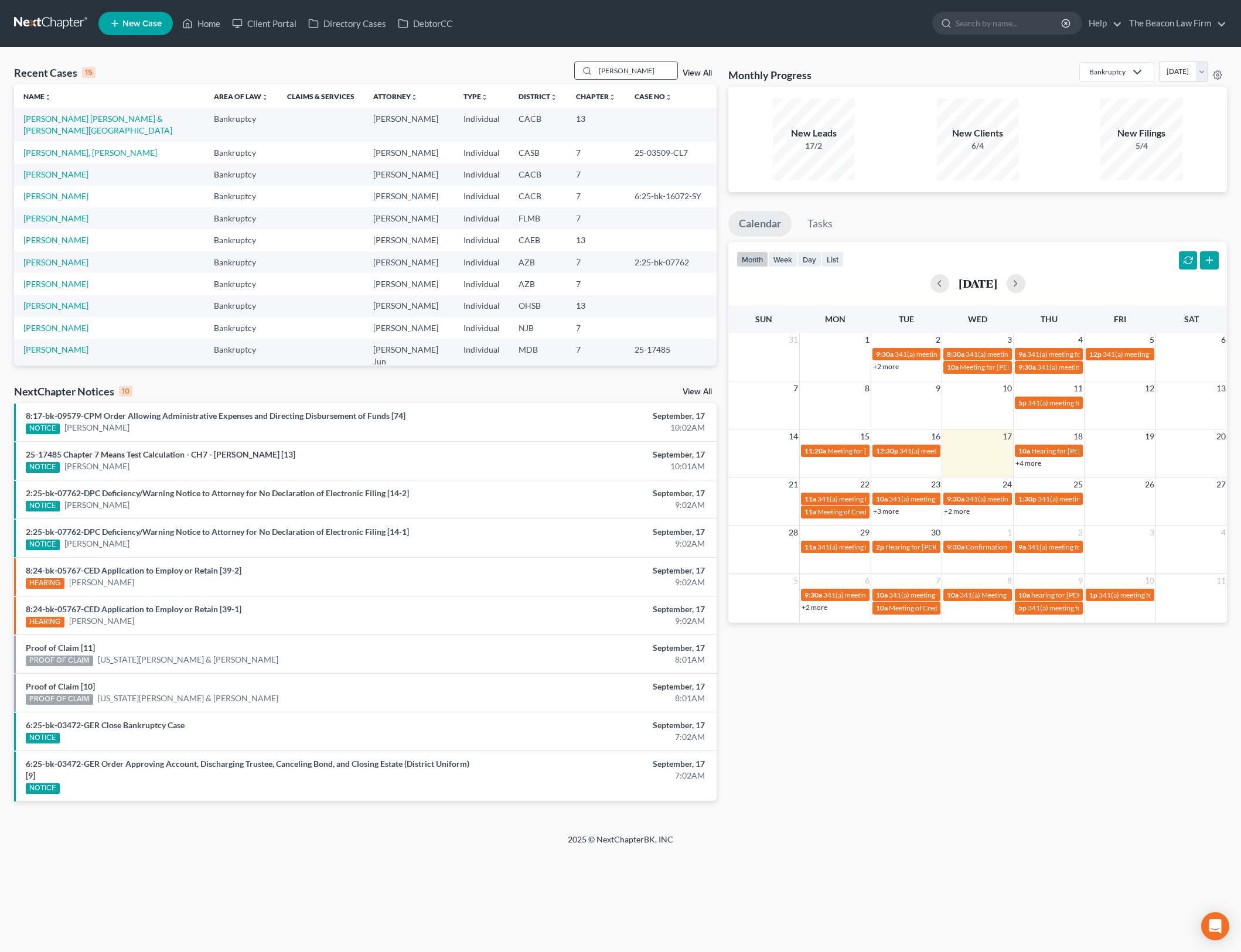
type input "[PERSON_NAME]"
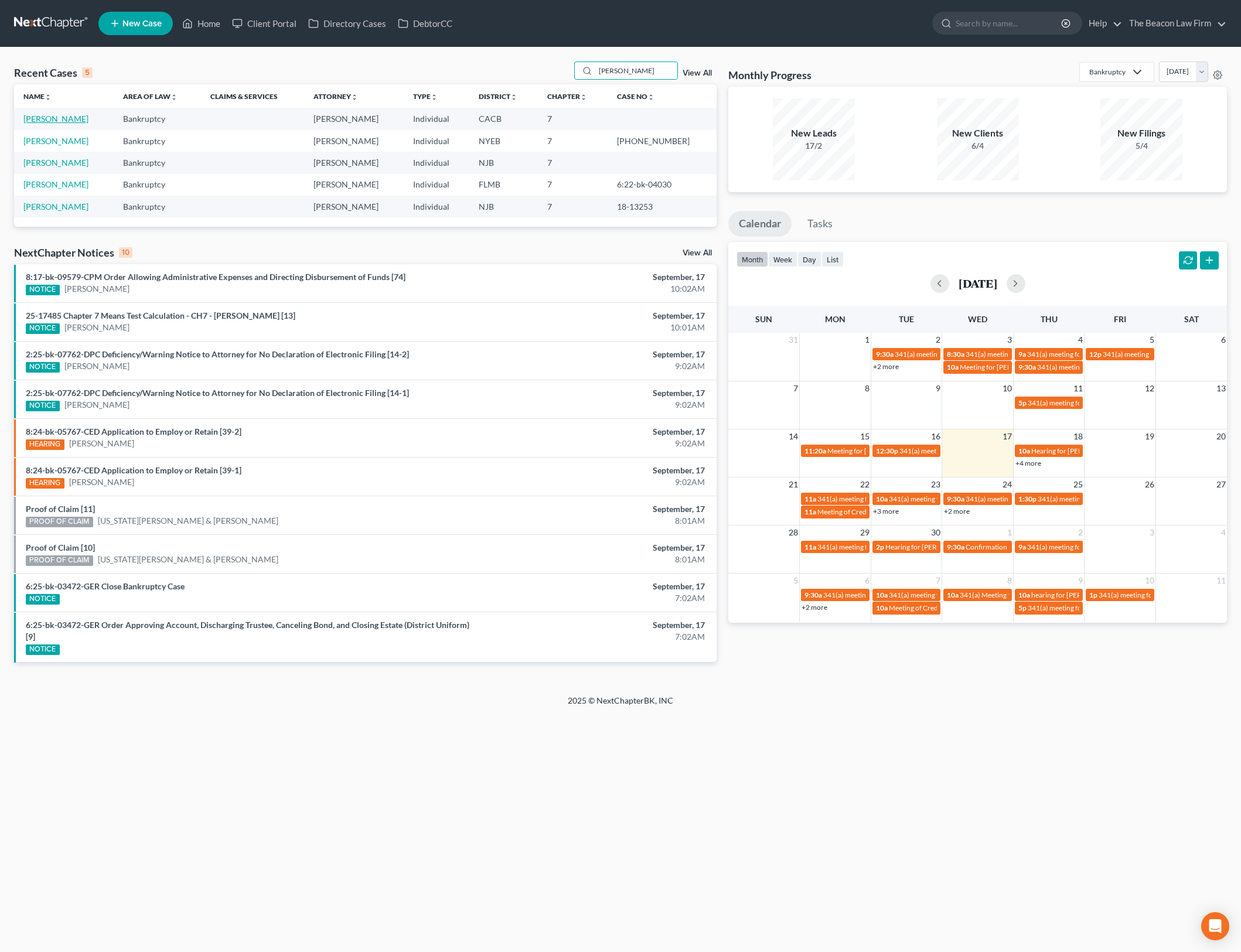
click at [54, 123] on link "[PERSON_NAME]" at bounding box center [56, 118] width 65 height 10
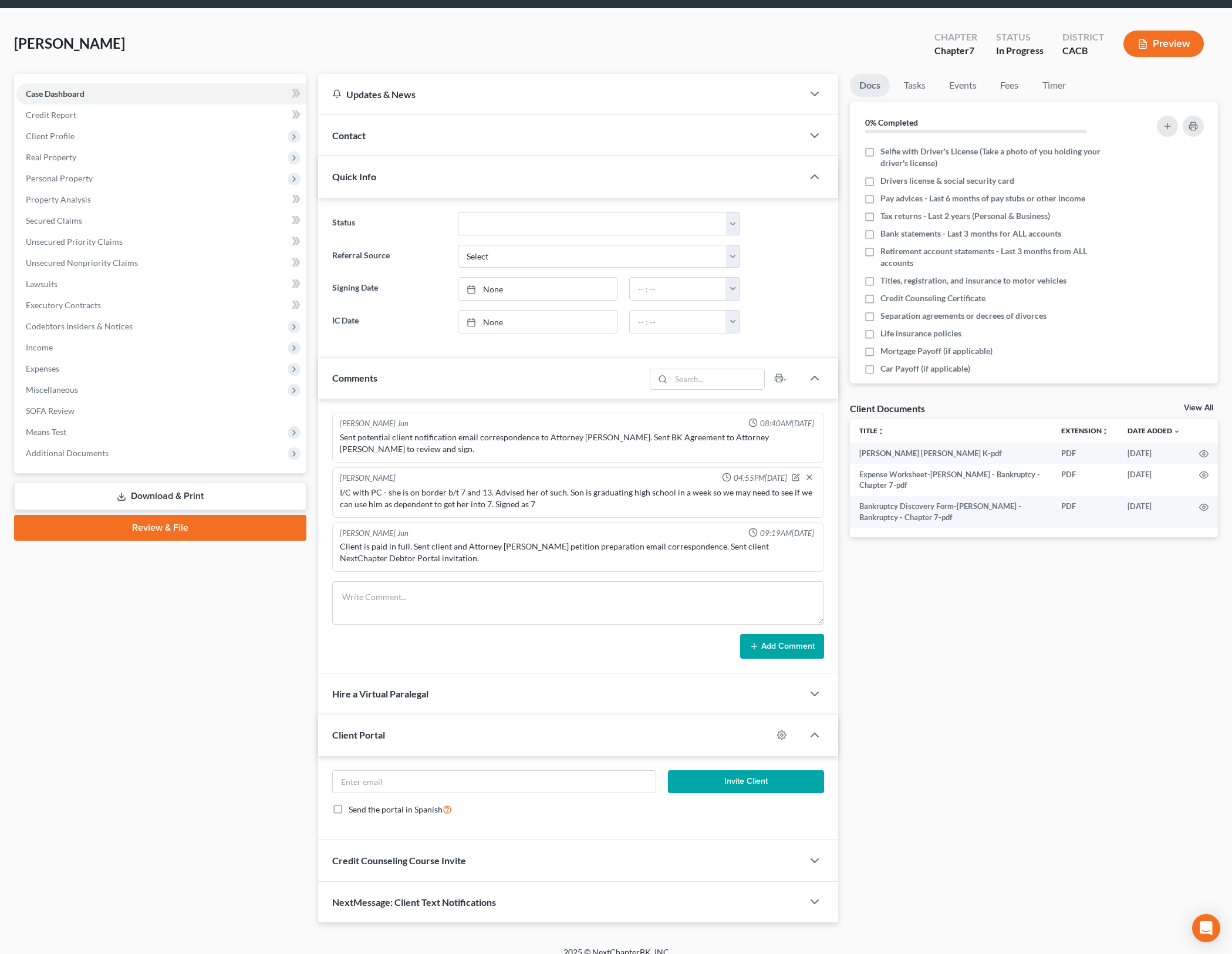
scroll to position [40, 0]
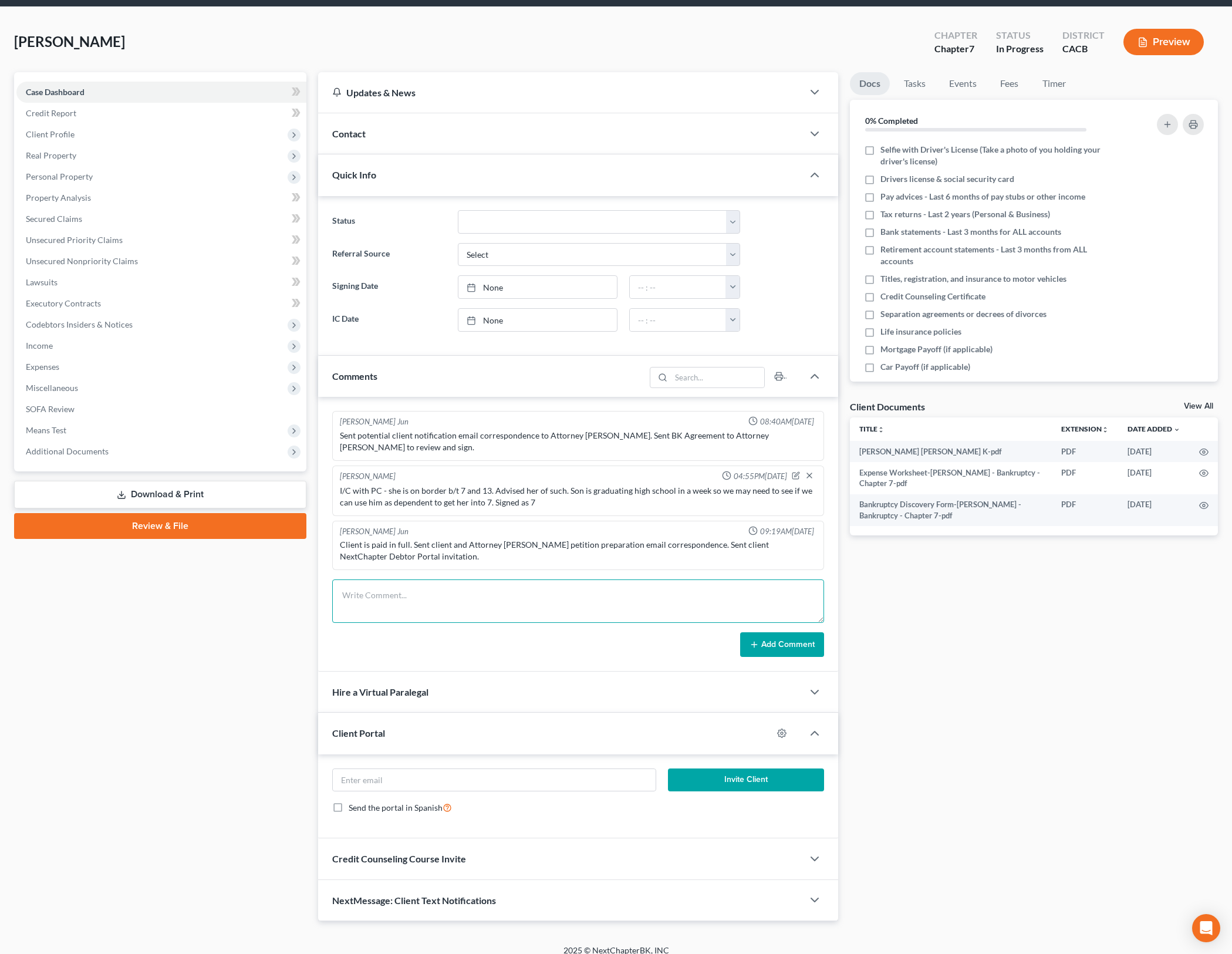
click at [527, 579] on textarea at bounding box center [578, 601] width 492 height 43
paste textarea "MISSING INFO/ CORRECTIONS: 1) DEPENDENTS - both are over the age of [DEMOGRAPHI…"
type textarea "MISSING INFO/ CORRECTIONS: 1) DEPENDENTS - both are over the age of [DEMOGRAPHI…"
click at [795, 632] on button "Add Comment" at bounding box center [781, 645] width 84 height 25
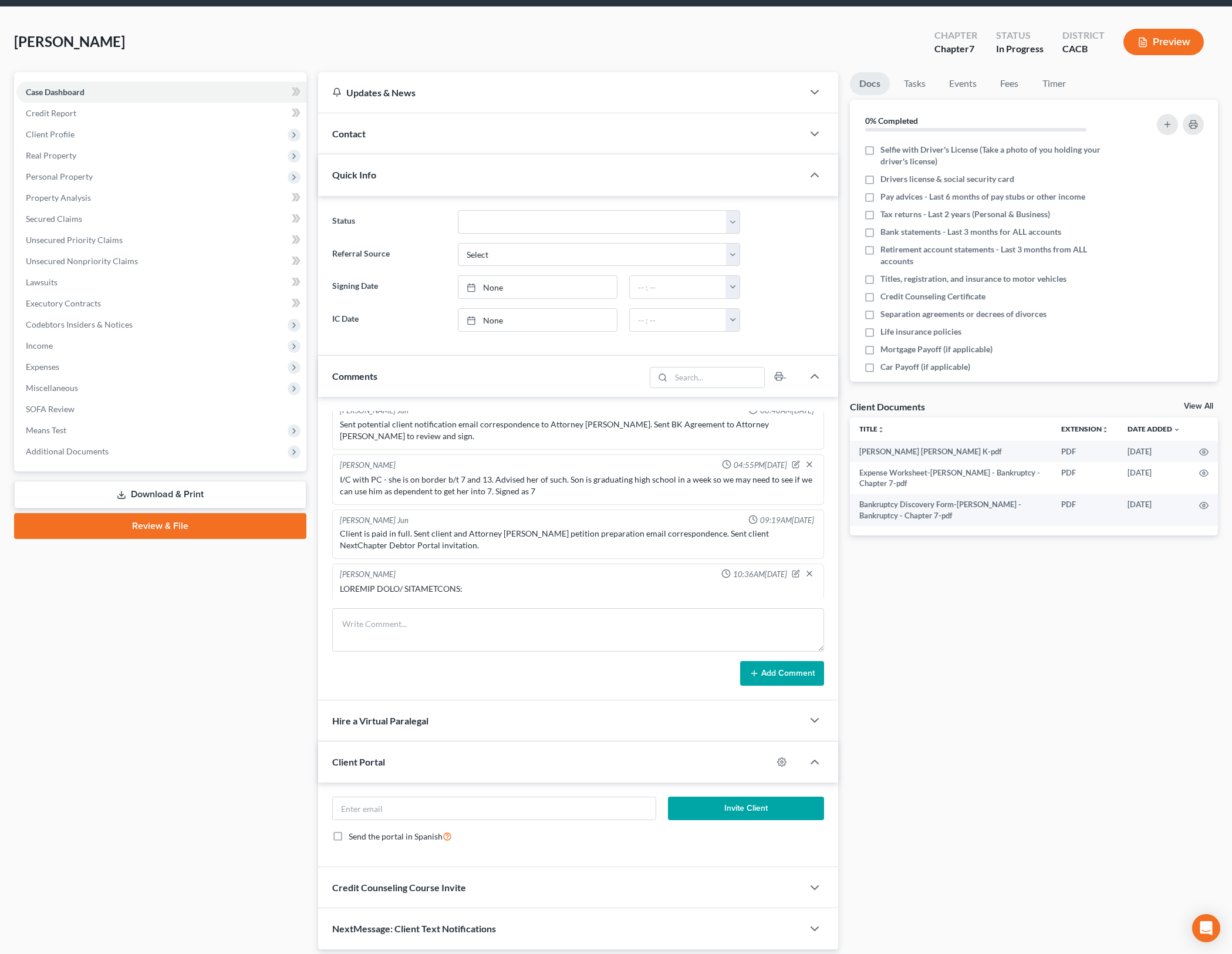
scroll to position [0, 0]
